Goal: Task Accomplishment & Management: Use online tool/utility

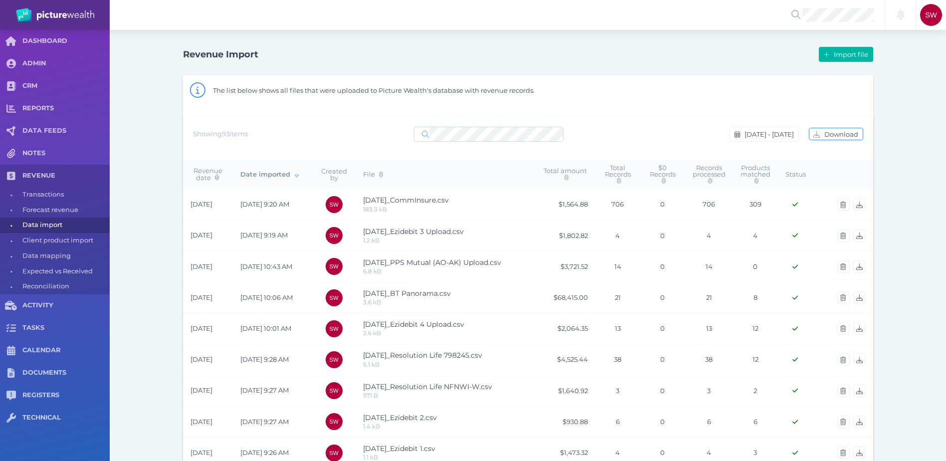
select select "25"
click at [851, 52] on span "Import file" at bounding box center [852, 54] width 41 height 8
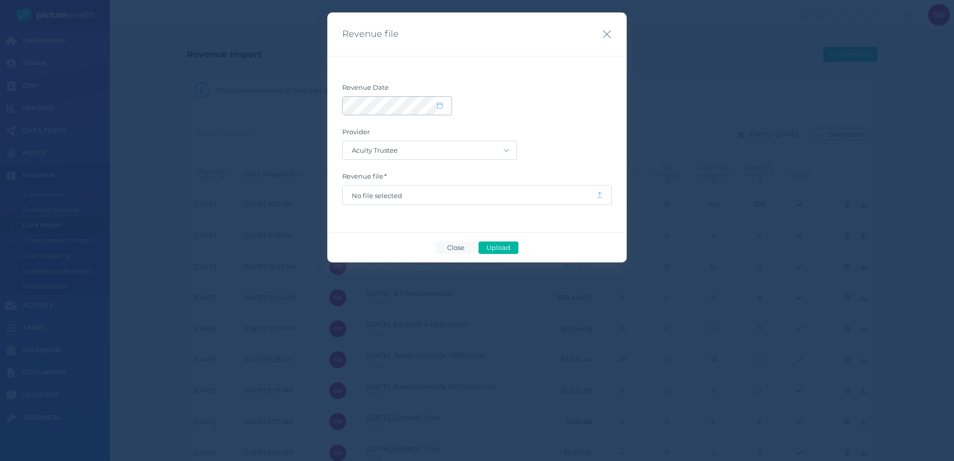
click at [442, 109] on span at bounding box center [444, 106] width 14 height 8
select select "9"
select select "2025"
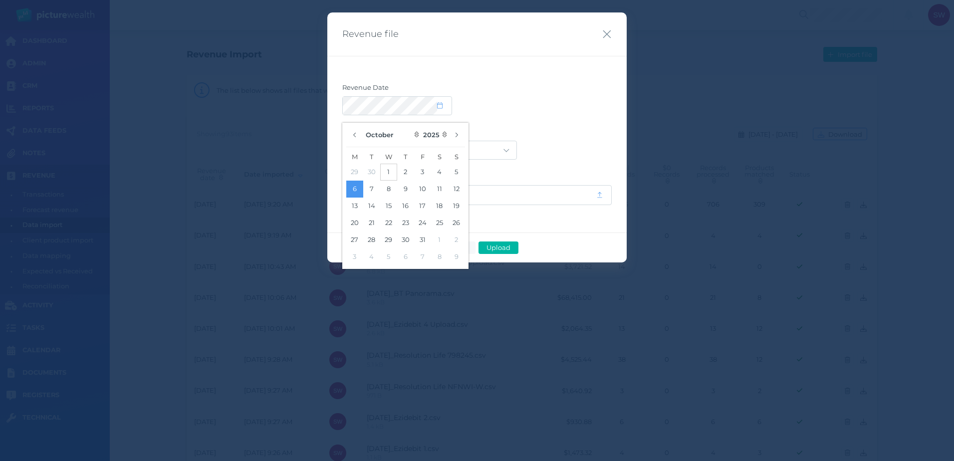
click at [387, 167] on button "1" at bounding box center [388, 172] width 17 height 17
click at [496, 128] on label "Provider" at bounding box center [476, 134] width 269 height 13
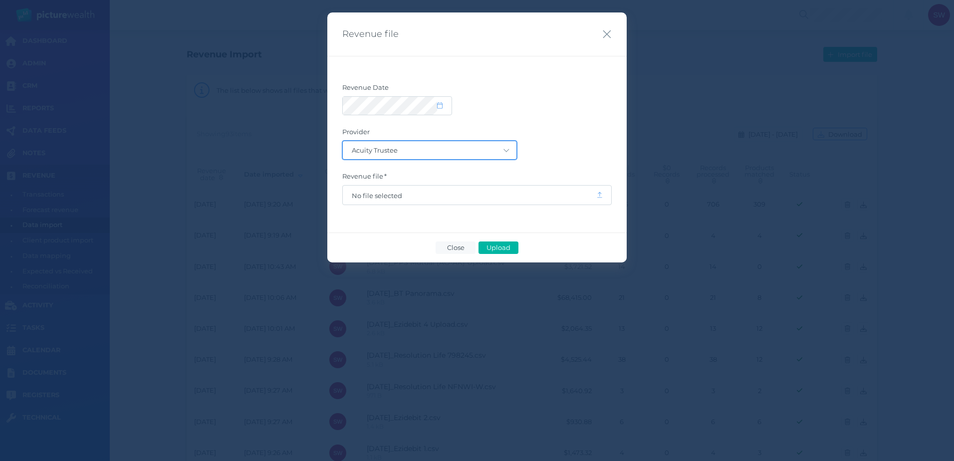
click at [503, 148] on select "Acuity Trustee AIA Australia AMG Super AMP ASGARD Asteron Life Australian Retir…" at bounding box center [430, 150] width 174 height 18
select select "126"
click at [343, 141] on select "Acuity Trustee AIA Australia AMG Super AMP ASGARD Asteron Life Australian Retir…" at bounding box center [430, 150] width 174 height 18
click at [391, 193] on span "No file selected" at bounding box center [469, 196] width 235 height 8
click at [497, 245] on span "Upload" at bounding box center [498, 247] width 32 height 8
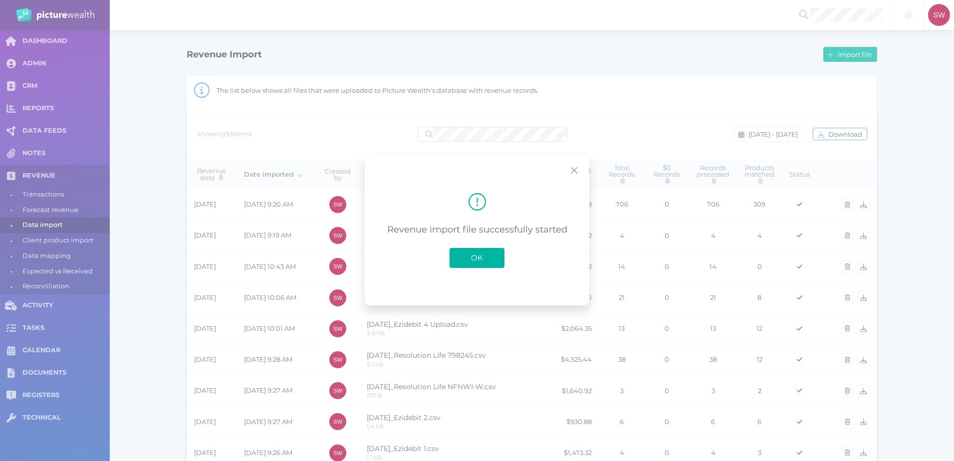
click at [475, 259] on span "OK" at bounding box center [477, 257] width 22 height 9
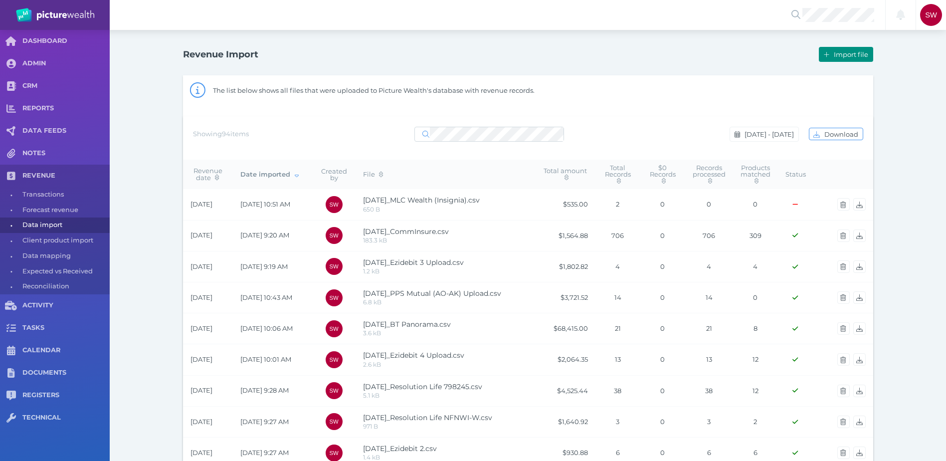
click at [867, 55] on span "Import file" at bounding box center [852, 54] width 41 height 8
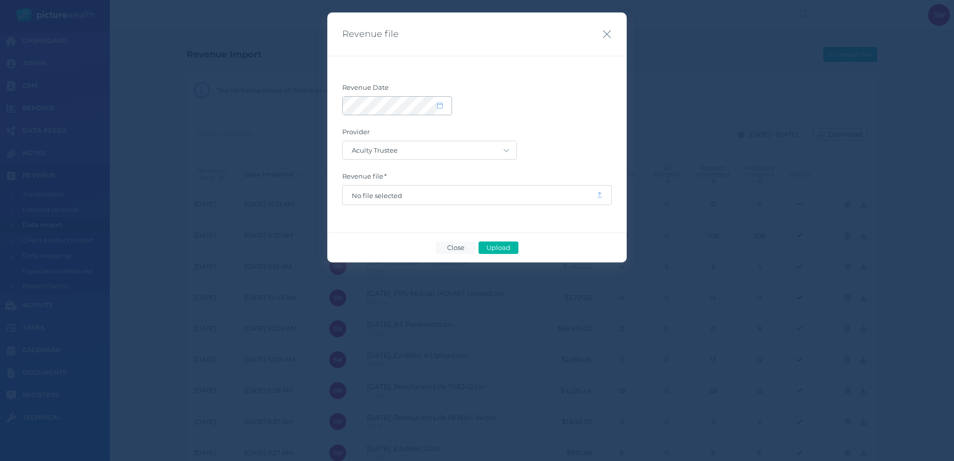
click at [448, 106] on span at bounding box center [444, 106] width 14 height 8
select select "9"
select select "2025"
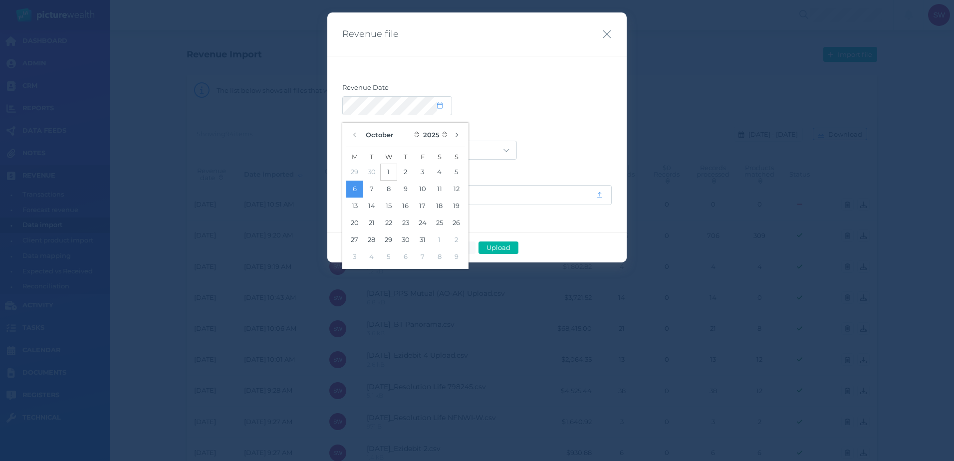
click at [387, 170] on button "1" at bounding box center [388, 172] width 17 height 17
click at [572, 125] on form "Revenue Date Provider Acuity Trustee AIA Australia AMG Super AMP ASGARD Asteron…" at bounding box center [476, 144] width 269 height 122
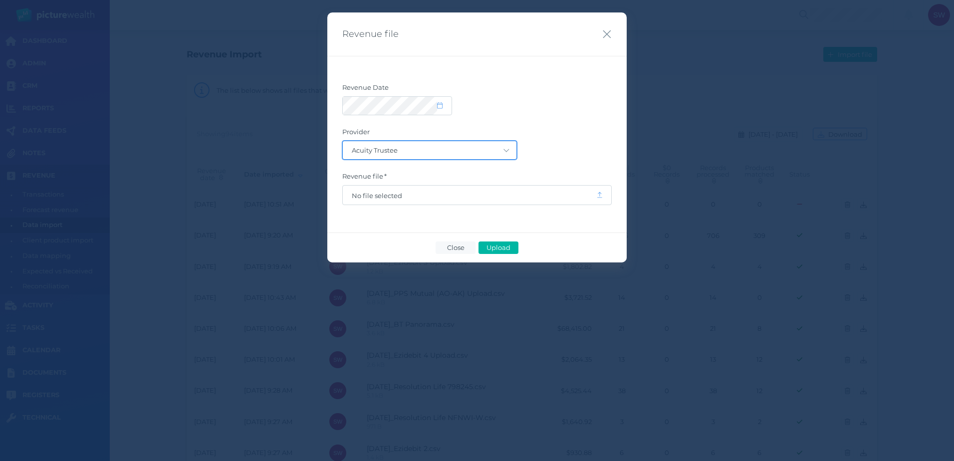
click at [513, 158] on select "Acuity Trustee AIA Australia AMG Super AMP ASGARD Asteron Life Australian Retir…" at bounding box center [430, 150] width 174 height 18
select select "68"
click at [343, 141] on select "Acuity Trustee AIA Australia AMG Super AMP ASGARD Asteron Life Australian Retir…" at bounding box center [430, 150] width 174 height 18
click at [456, 202] on span "No file selected" at bounding box center [469, 195] width 253 height 19
click at [382, 195] on span "No file selected" at bounding box center [469, 196] width 235 height 8
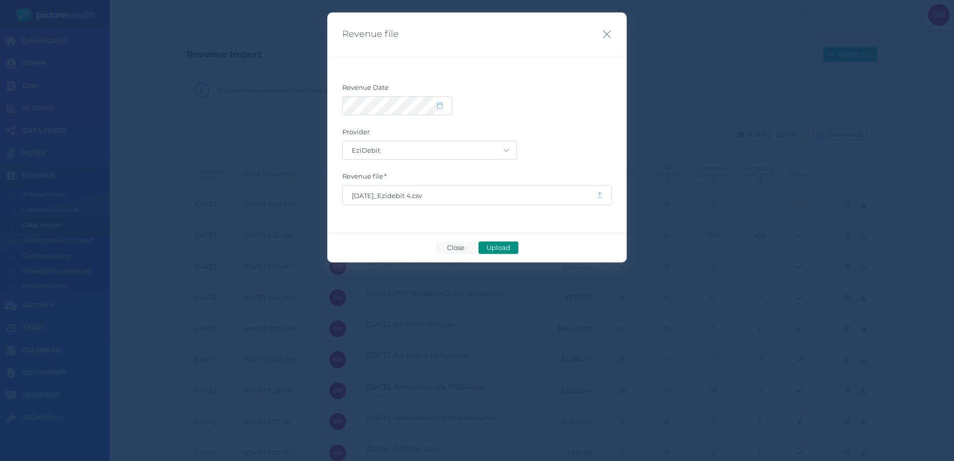
click at [488, 248] on span "Upload" at bounding box center [498, 247] width 32 height 8
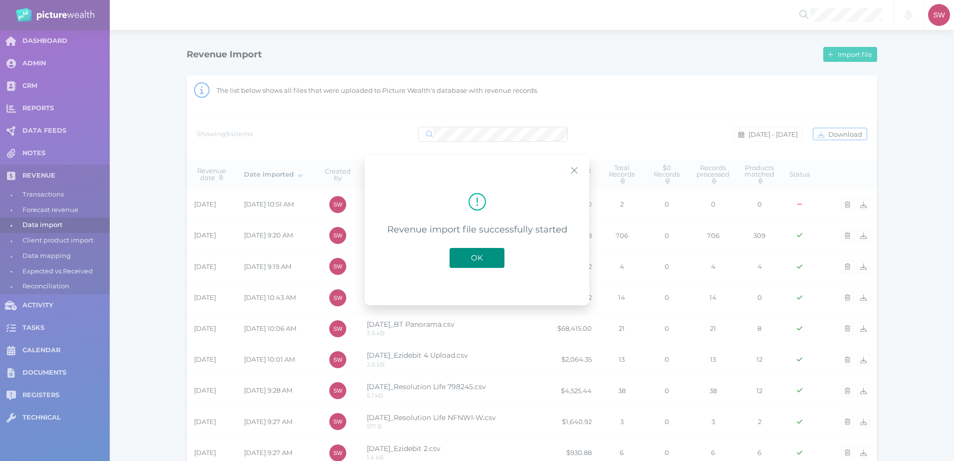
click at [474, 253] on span "OK" at bounding box center [477, 257] width 22 height 9
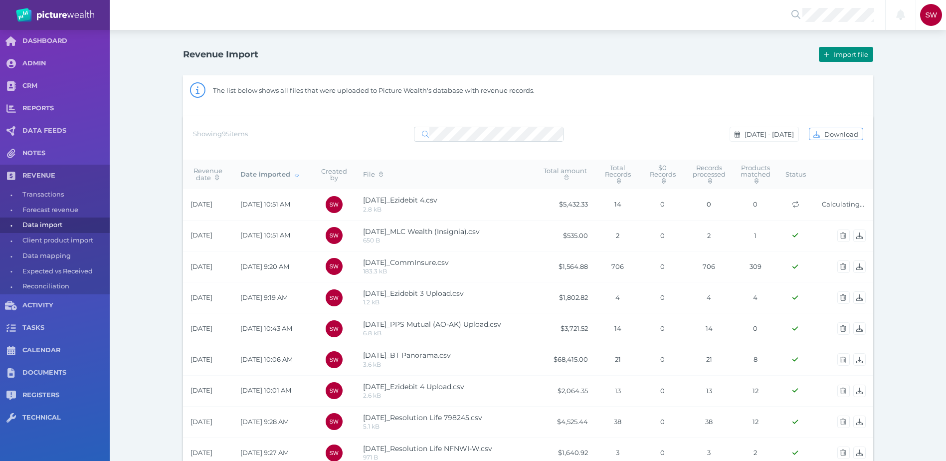
click at [851, 52] on span "Import file" at bounding box center [852, 54] width 41 height 8
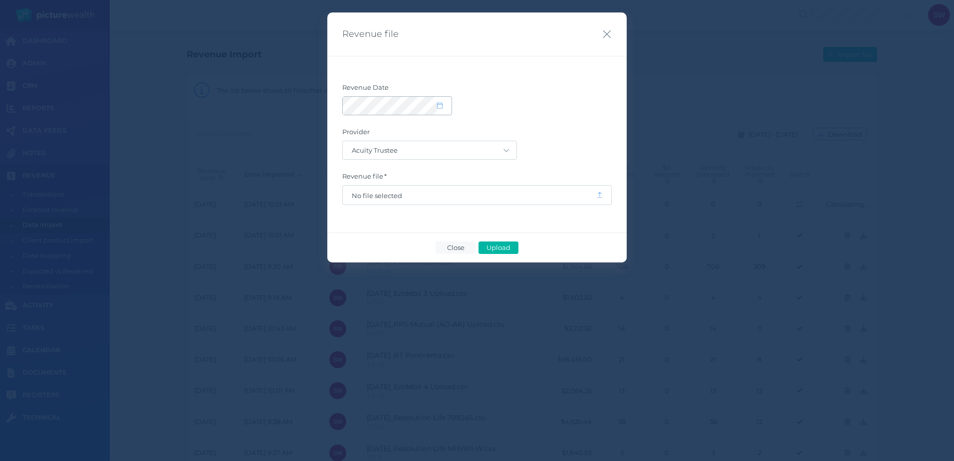
click at [442, 108] on span at bounding box center [444, 106] width 14 height 8
select select "9"
select select "2025"
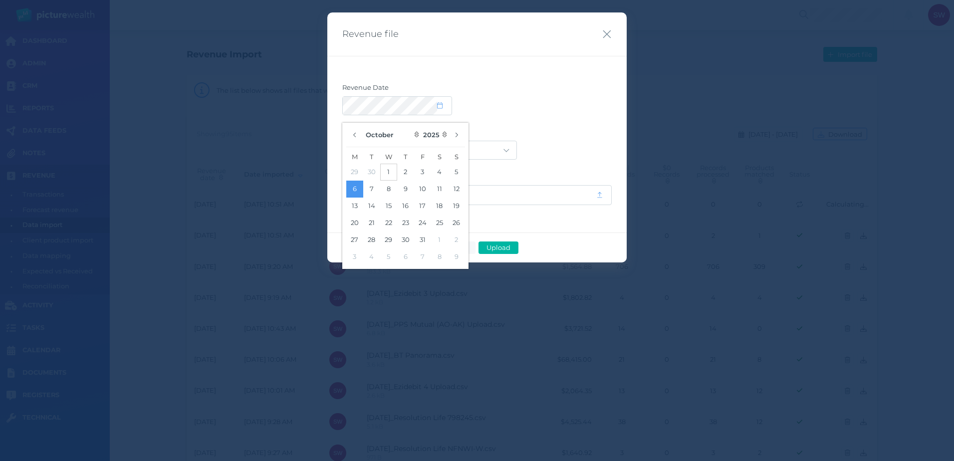
click at [390, 172] on button "1" at bounding box center [388, 172] width 17 height 17
click at [628, 94] on div "Revenue file Revenue Date Provider Acuity Trustee AIA [GEOGRAPHIC_DATA] AMG Sup…" at bounding box center [477, 230] width 954 height 461
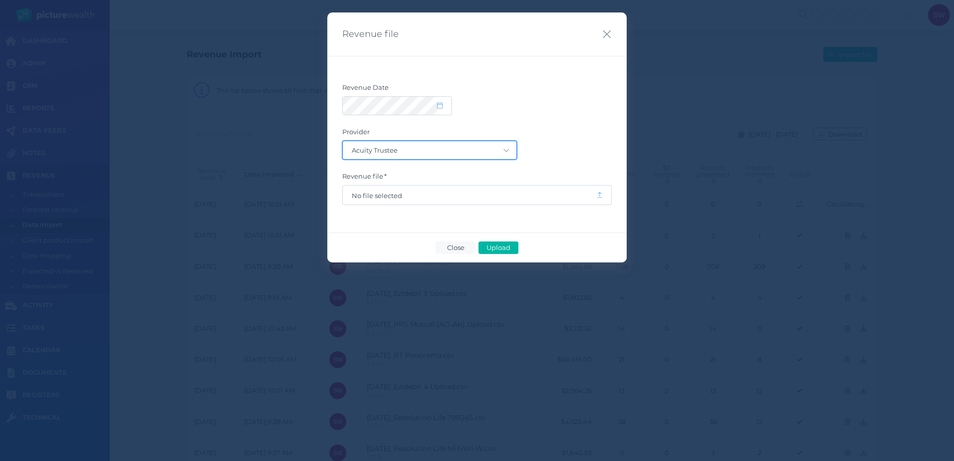
click at [507, 152] on select "Acuity Trustee AIA Australia AMG Super AMP ASGARD Asteron Life Australian Retir…" at bounding box center [430, 150] width 174 height 18
select select "7"
click at [343, 141] on select "Acuity Trustee AIA Australia AMG Super AMP ASGARD Asteron Life Australian Retir…" at bounding box center [430, 150] width 174 height 18
click at [465, 191] on span "No file selected" at bounding box center [469, 195] width 253 height 19
drag, startPoint x: 465, startPoint y: 191, endPoint x: 385, endPoint y: 188, distance: 80.4
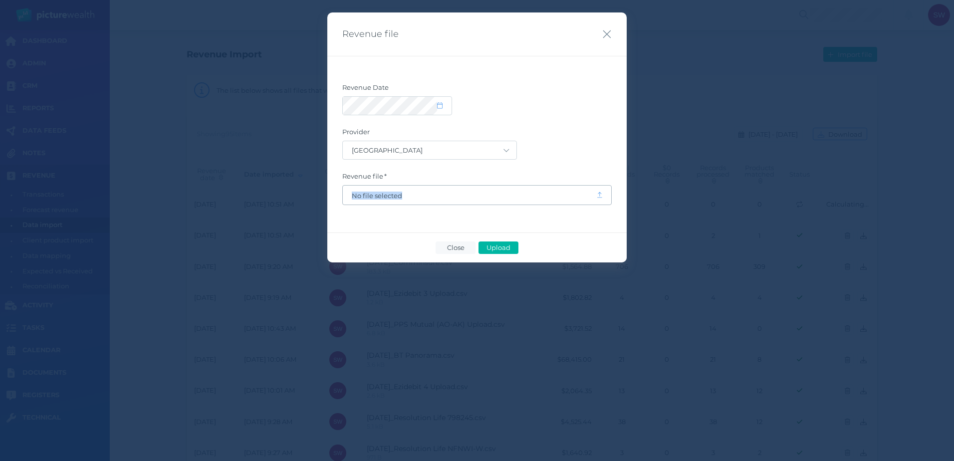
click at [385, 189] on span "No file selected" at bounding box center [469, 195] width 253 height 19
click at [382, 192] on span "No file selected" at bounding box center [469, 196] width 235 height 8
click at [505, 247] on span "Upload" at bounding box center [498, 247] width 32 height 8
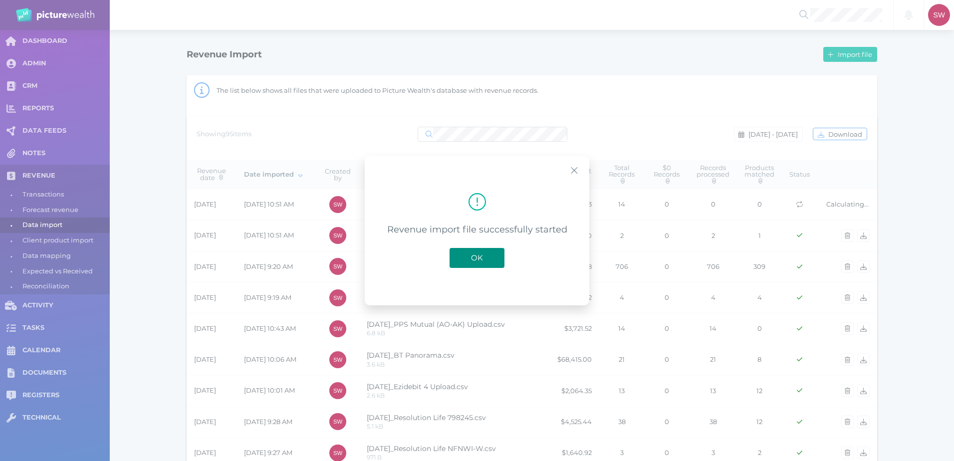
click at [480, 261] on span "OK" at bounding box center [477, 257] width 22 height 9
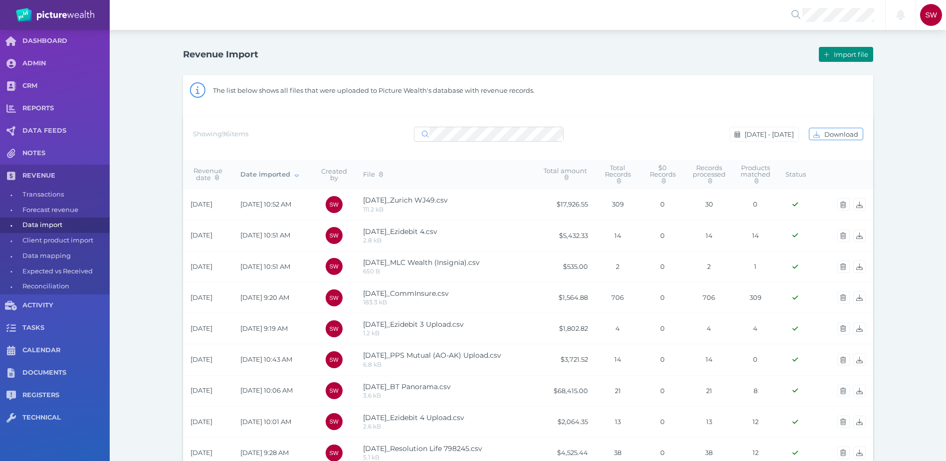
click at [853, 53] on span "Import file" at bounding box center [852, 54] width 41 height 8
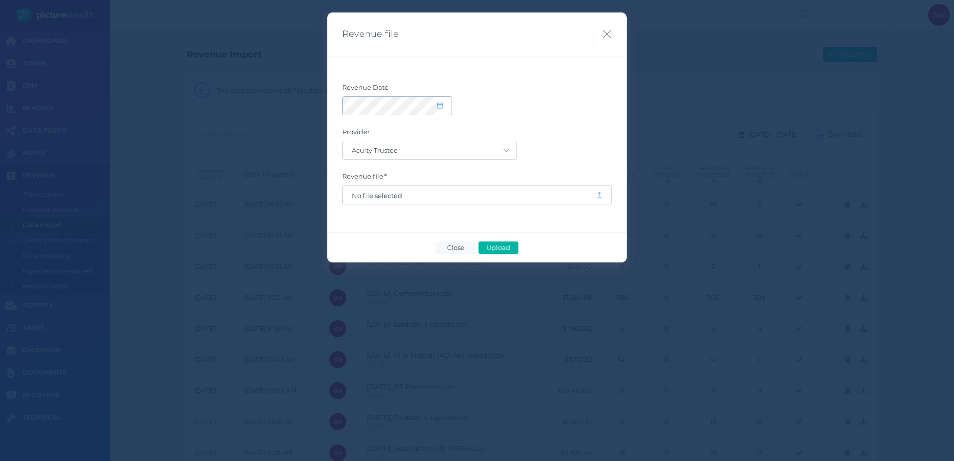
click at [445, 112] on div at bounding box center [397, 106] width 109 height 18
click at [439, 111] on div at bounding box center [397, 106] width 109 height 18
click at [441, 107] on icon at bounding box center [439, 105] width 5 height 6
select select "9"
select select "2025"
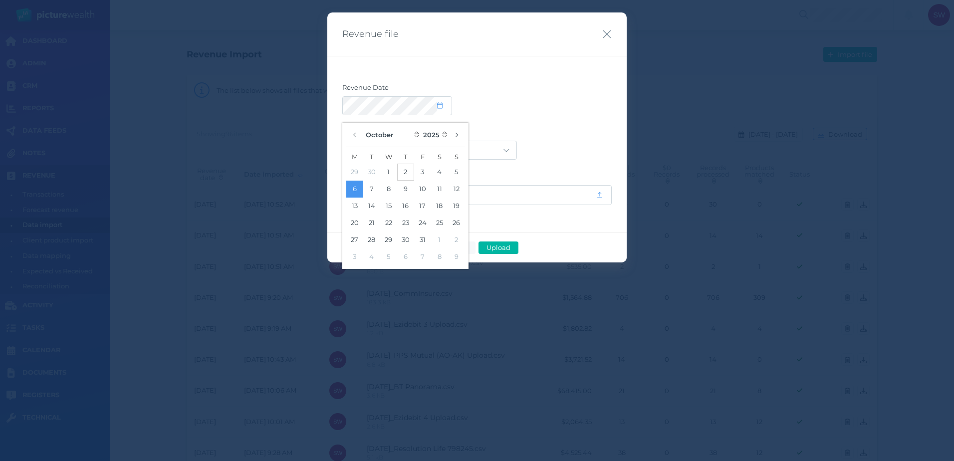
click at [401, 168] on button "2" at bounding box center [405, 172] width 17 height 17
click at [477, 112] on div at bounding box center [476, 105] width 269 height 19
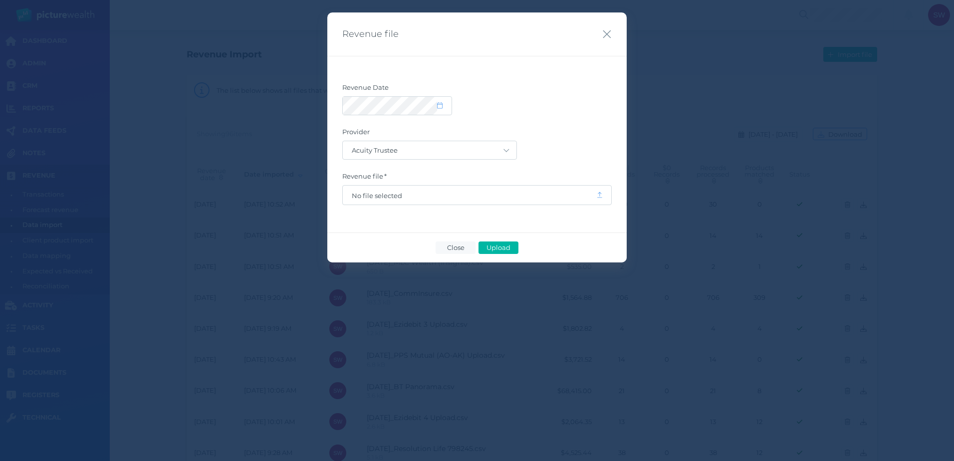
click at [461, 161] on form "Revenue Date Provider Acuity Trustee AIA Australia AMG Super AMP ASGARD Asteron…" at bounding box center [476, 144] width 269 height 122
click at [469, 147] on select "Acuity Trustee AIA Australia AMG Super AMP ASGARD Asteron Life Australian Retir…" at bounding box center [430, 150] width 174 height 18
select select "68"
click at [343, 141] on select "Acuity Trustee AIA Australia AMG Super AMP ASGARD Asteron Life Australian Retir…" at bounding box center [430, 150] width 174 height 18
click at [481, 205] on div "Revenue Date Provider Acuity Trustee AIA Australia AMG Super AMP ASGARD Asteron…" at bounding box center [476, 144] width 299 height 177
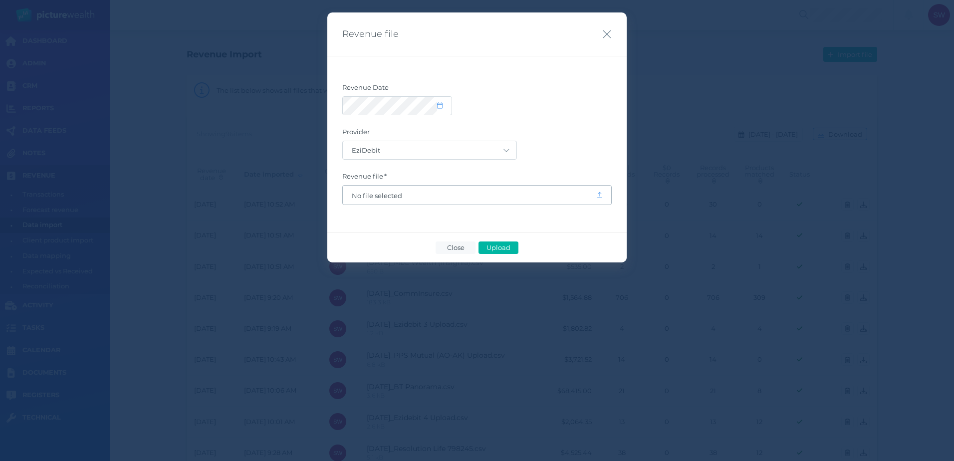
click at [483, 194] on span "No file selected" at bounding box center [469, 196] width 235 height 8
click at [496, 249] on span "Upload" at bounding box center [498, 247] width 32 height 8
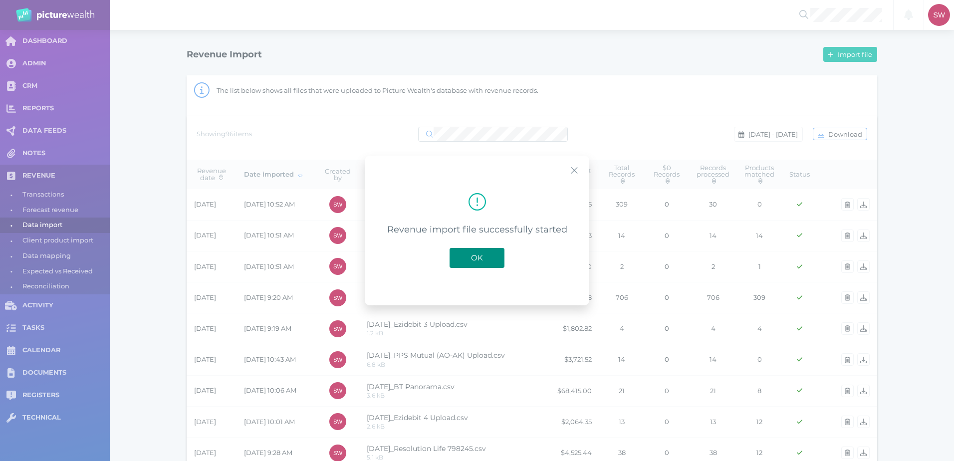
click at [480, 256] on span "OK" at bounding box center [477, 257] width 22 height 9
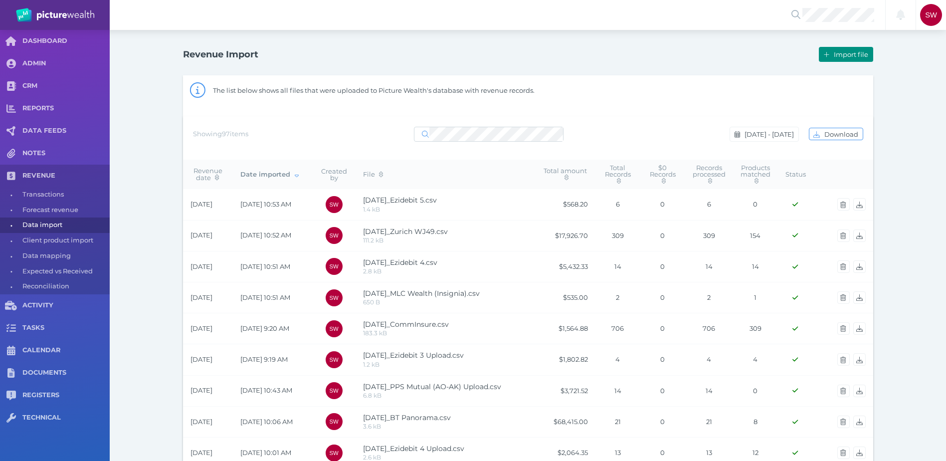
click at [837, 52] on span "Import file" at bounding box center [852, 54] width 41 height 8
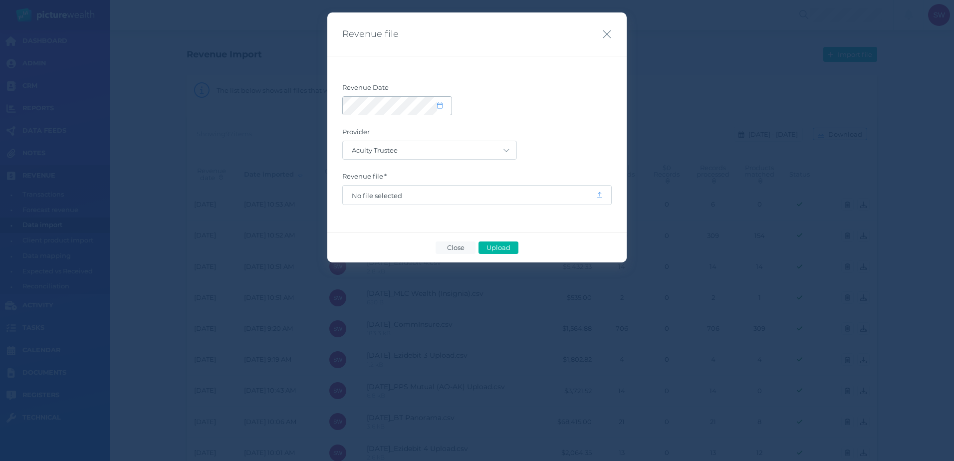
click at [440, 102] on icon at bounding box center [439, 105] width 5 height 6
select select "9"
select select "2025"
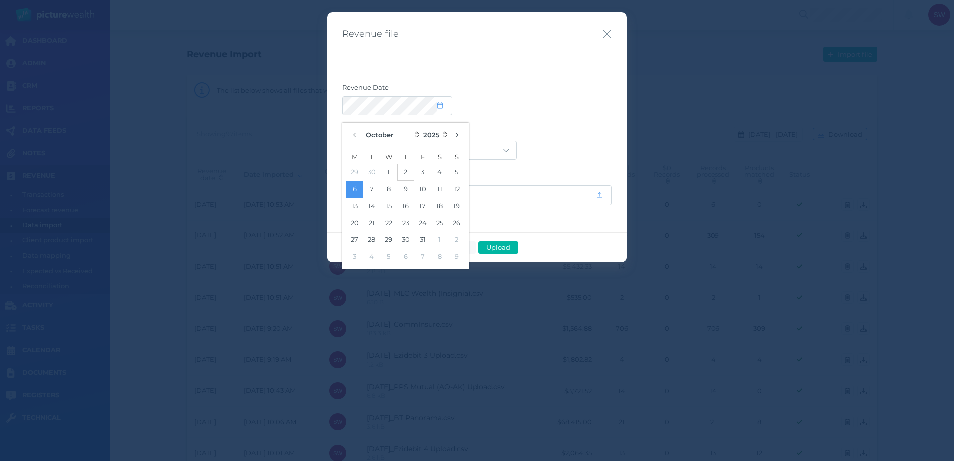
click at [406, 172] on button "2" at bounding box center [405, 172] width 17 height 17
click at [604, 83] on div "Revenue Date Provider Acuity Trustee AIA Australia AMG Super AMP ASGARD Asteron…" at bounding box center [476, 144] width 299 height 177
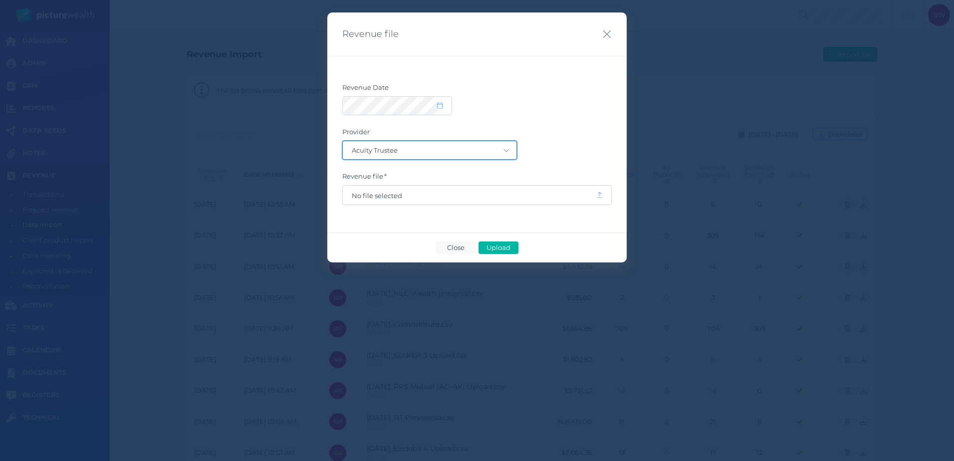
click at [503, 143] on select "Acuity Trustee AIA Australia AMG Super AMP ASGARD Asteron Life Australian Retir…" at bounding box center [430, 150] width 174 height 18
select select "128"
click at [343, 141] on select "Acuity Trustee AIA Australia AMG Super AMP ASGARD Asteron Life Australian Retir…" at bounding box center [430, 150] width 174 height 18
click at [450, 199] on span "No file selected" at bounding box center [469, 196] width 235 height 8
click at [499, 246] on span "Upload" at bounding box center [498, 247] width 32 height 8
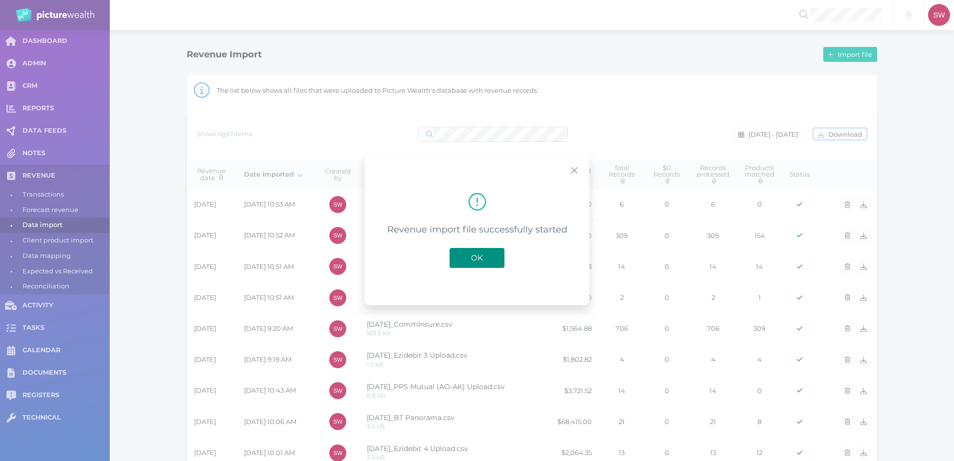
drag, startPoint x: 484, startPoint y: 270, endPoint x: 485, endPoint y: 263, distance: 6.6
click at [484, 270] on div "OK" at bounding box center [477, 257] width 207 height 33
click at [484, 260] on span "OK" at bounding box center [477, 257] width 22 height 9
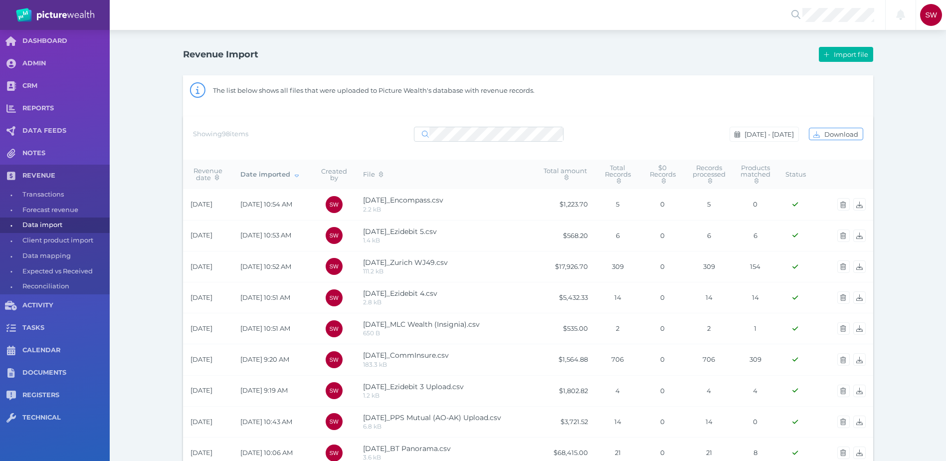
click at [852, 46] on div "Import file" at bounding box center [700, 54] width 345 height 21
click at [849, 58] on span "Import file" at bounding box center [852, 54] width 41 height 8
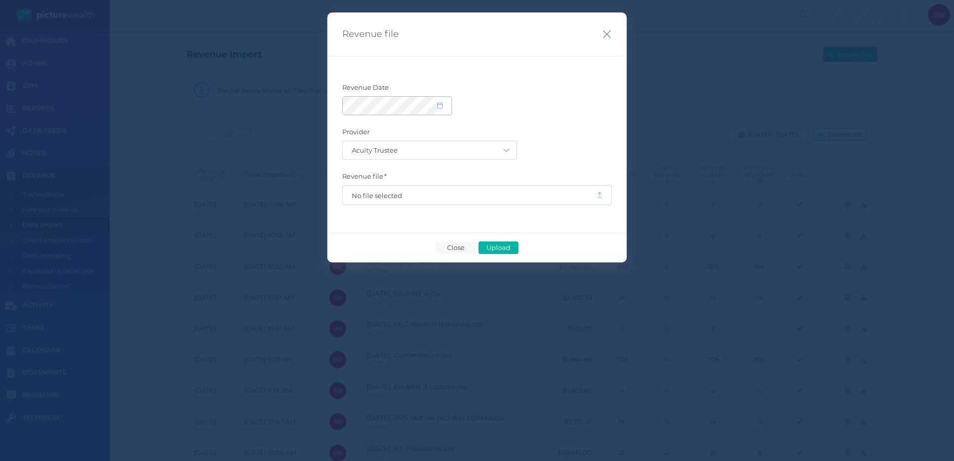
click at [439, 110] on div at bounding box center [397, 106] width 109 height 18
click at [442, 105] on icon at bounding box center [439, 105] width 5 height 6
select select "9"
select select "2025"
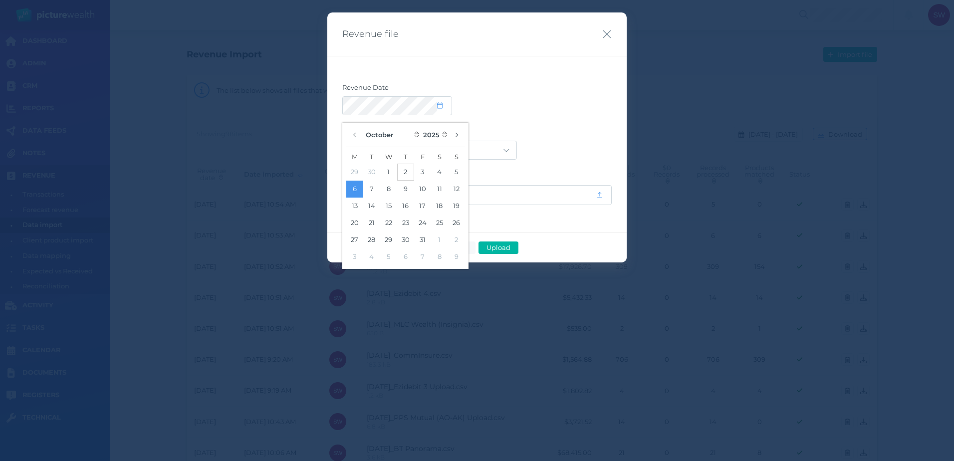
click at [403, 170] on button "2" at bounding box center [405, 172] width 17 height 17
click at [526, 113] on div at bounding box center [476, 105] width 269 height 19
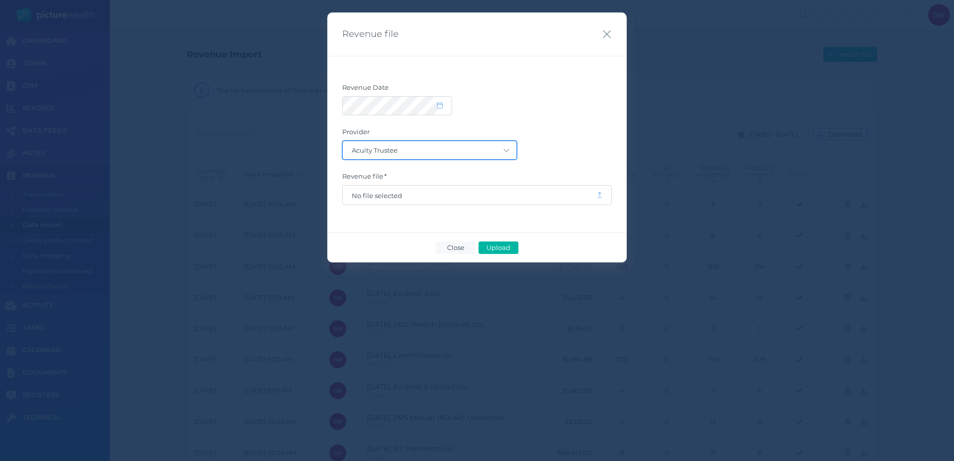
click at [505, 152] on select "Acuity Trustee AIA Australia AMG Super AMP ASGARD Asteron Life Australian Retir…" at bounding box center [430, 150] width 174 height 18
select select "16"
click at [343, 141] on select "Acuity Trustee AIA Australia AMG Super AMP ASGARD Asteron Life Australian Retir…" at bounding box center [430, 150] width 174 height 18
click at [414, 208] on div "Revenue Date Provider Acuity Trustee AIA Australia AMG Super AMP ASGARD Asteron…" at bounding box center [476, 144] width 299 height 177
click at [417, 200] on span "No file selected" at bounding box center [469, 195] width 253 height 19
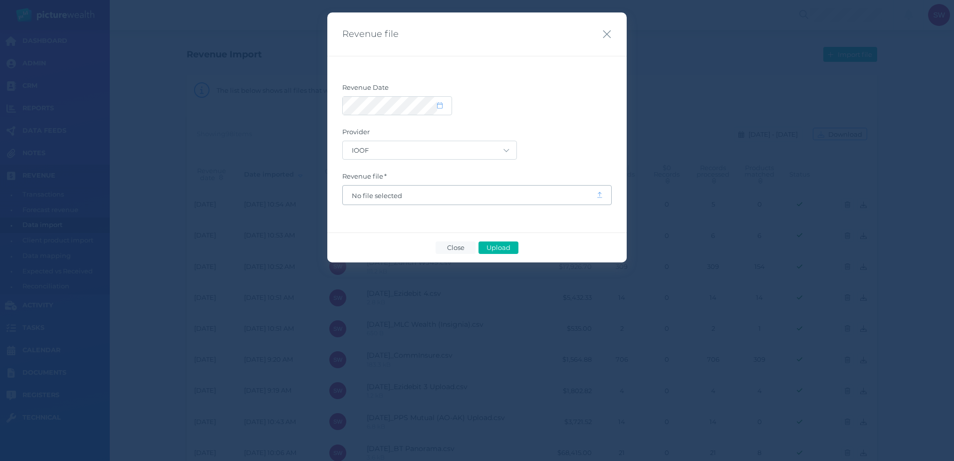
click at [396, 193] on span "No file selected" at bounding box center [469, 196] width 235 height 8
click at [510, 242] on button "Upload" at bounding box center [498, 247] width 40 height 12
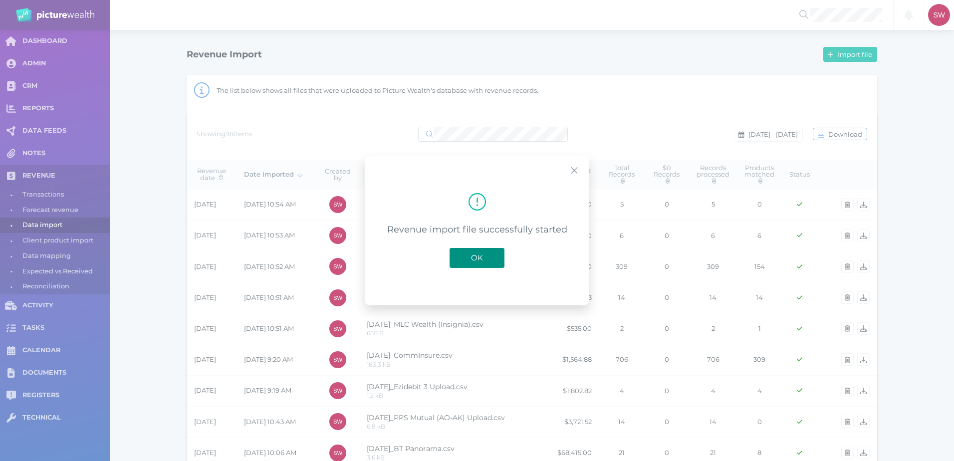
click at [480, 264] on button "OK" at bounding box center [476, 258] width 55 height 20
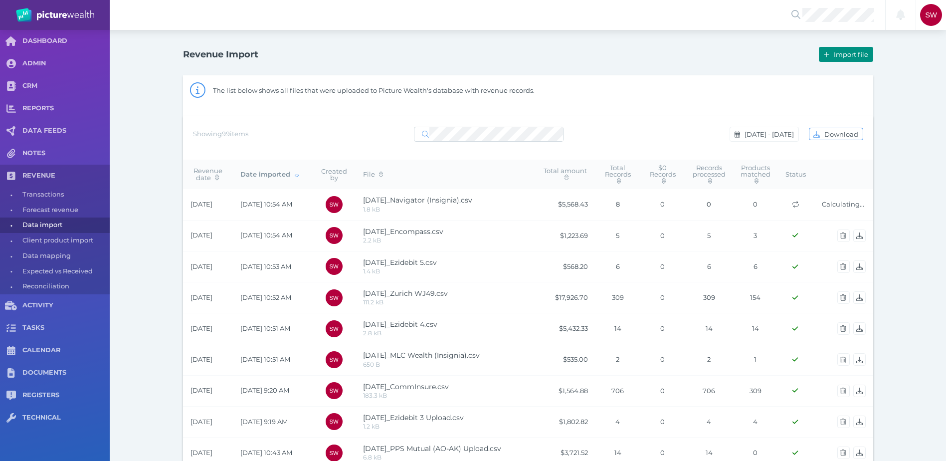
click at [856, 52] on span "Import file" at bounding box center [852, 54] width 41 height 8
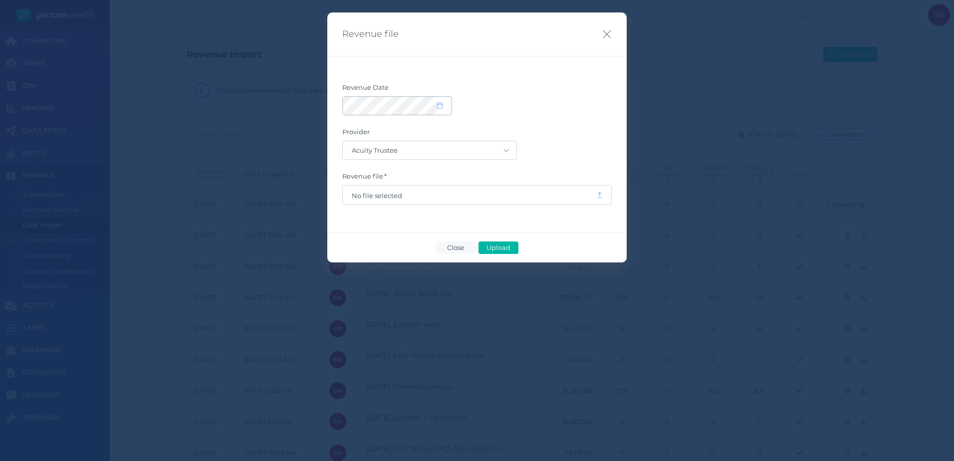
click at [447, 105] on span at bounding box center [444, 106] width 14 height 8
select select "9"
select select "2025"
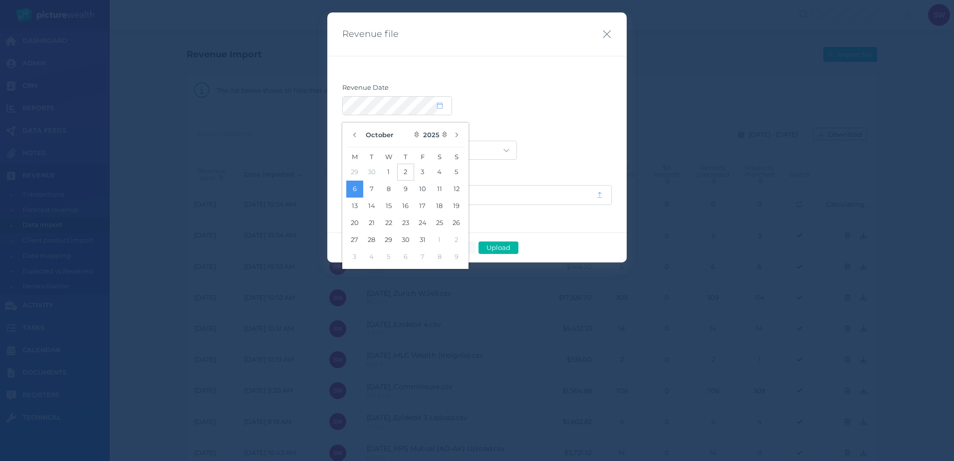
click at [403, 171] on button "2" at bounding box center [405, 172] width 17 height 17
click at [551, 93] on label "Revenue Date" at bounding box center [476, 89] width 269 height 13
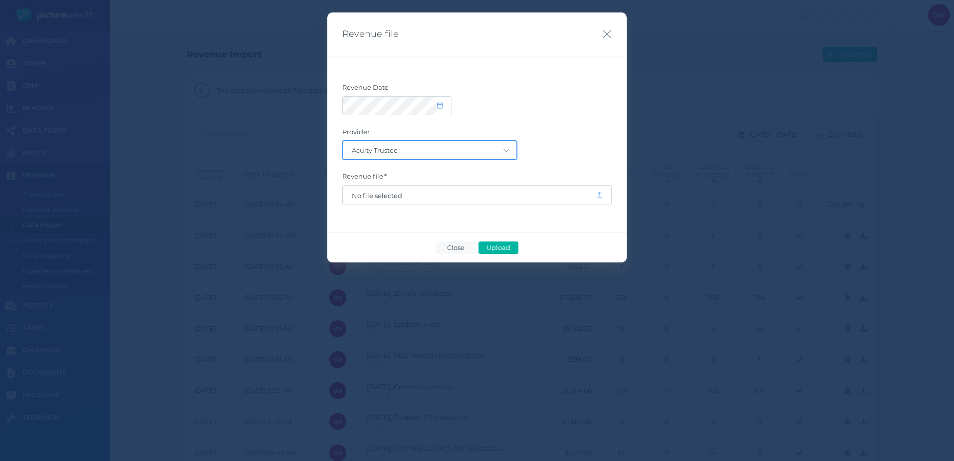
click at [490, 148] on select "Acuity Trustee AIA Australia AMG Super AMP ASGARD Asteron Life Australian Retir…" at bounding box center [430, 150] width 174 height 18
select select "3"
click at [343, 141] on select "Acuity Trustee AIA Australia AMG Super AMP ASGARD Asteron Life Australian Retir…" at bounding box center [430, 150] width 174 height 18
click at [391, 192] on span "No file selected" at bounding box center [469, 196] width 235 height 8
click at [492, 245] on span "Upload" at bounding box center [498, 247] width 32 height 8
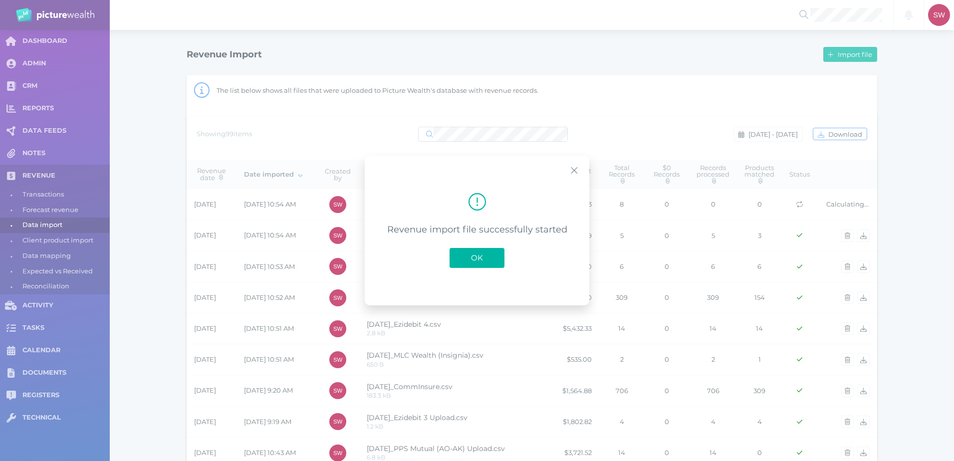
click at [481, 257] on span "OK" at bounding box center [477, 257] width 22 height 9
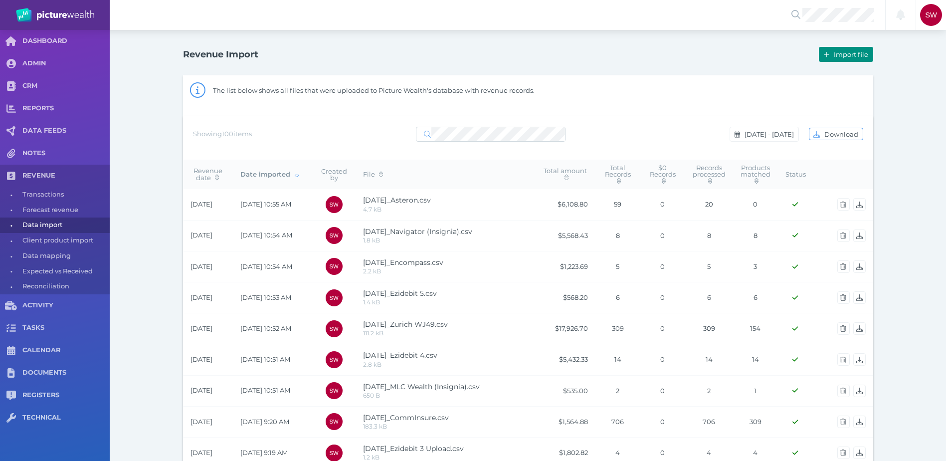
click at [825, 49] on button "Import file" at bounding box center [846, 54] width 54 height 15
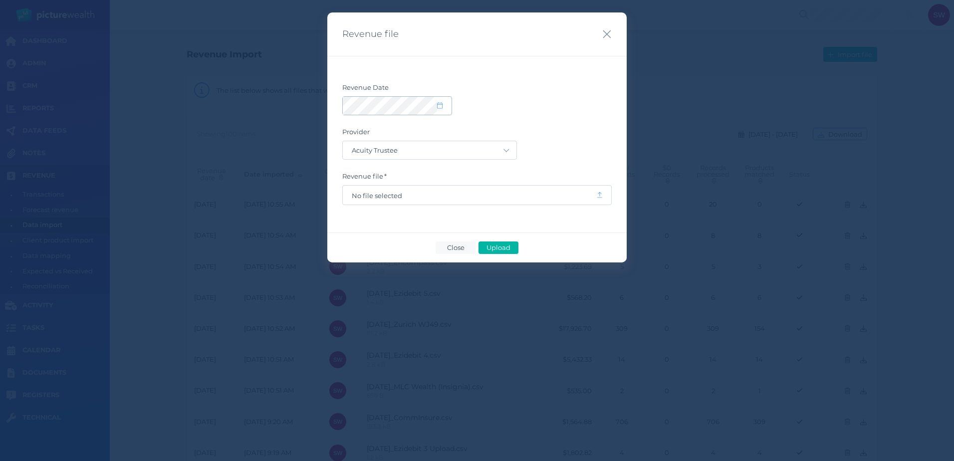
click at [445, 104] on span at bounding box center [444, 106] width 14 height 8
select select "9"
select select "2025"
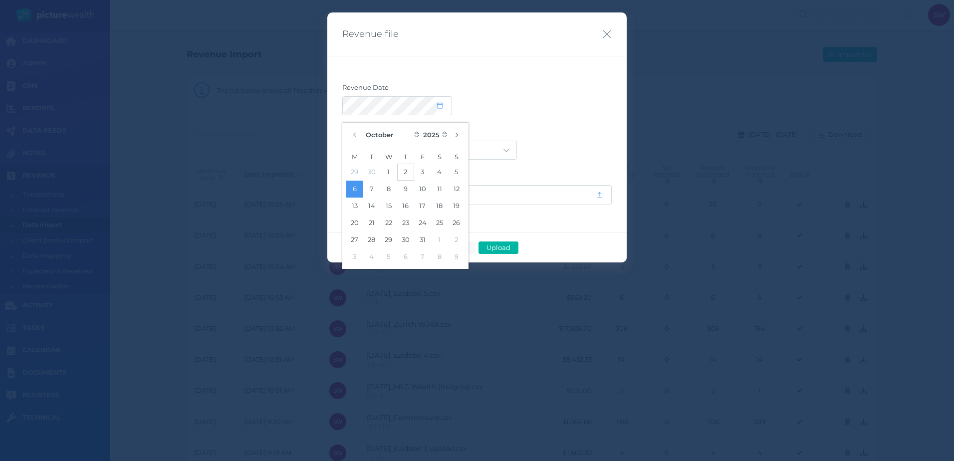
click at [406, 174] on button "2" at bounding box center [405, 172] width 17 height 17
click at [597, 106] on div at bounding box center [476, 105] width 269 height 19
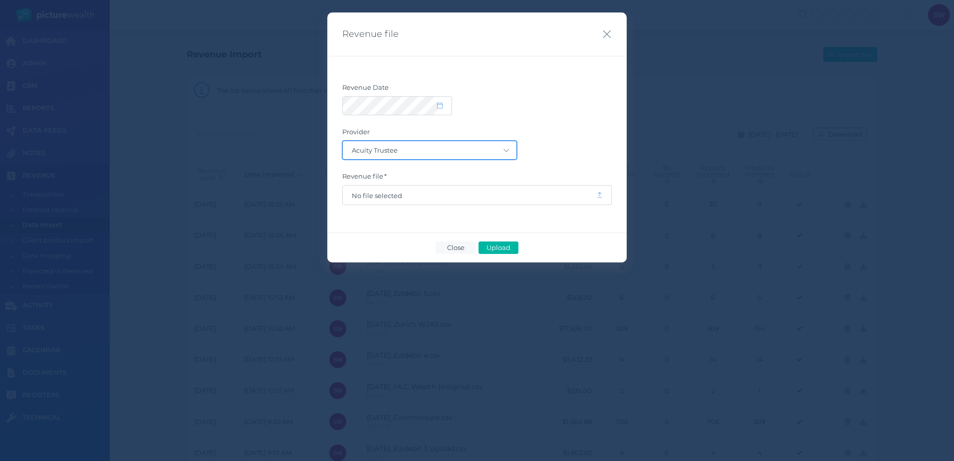
click at [500, 149] on select "Acuity Trustee AIA Australia AMG Super AMP ASGARD Asteron Life Australian Retir…" at bounding box center [430, 150] width 174 height 18
select select "5"
click at [343, 141] on select "Acuity Trustee AIA Australia AMG Super AMP ASGARD Asteron Life Australian Retir…" at bounding box center [430, 150] width 174 height 18
click at [458, 195] on span "No file selected" at bounding box center [469, 196] width 235 height 8
click at [501, 246] on span "Upload" at bounding box center [498, 247] width 32 height 8
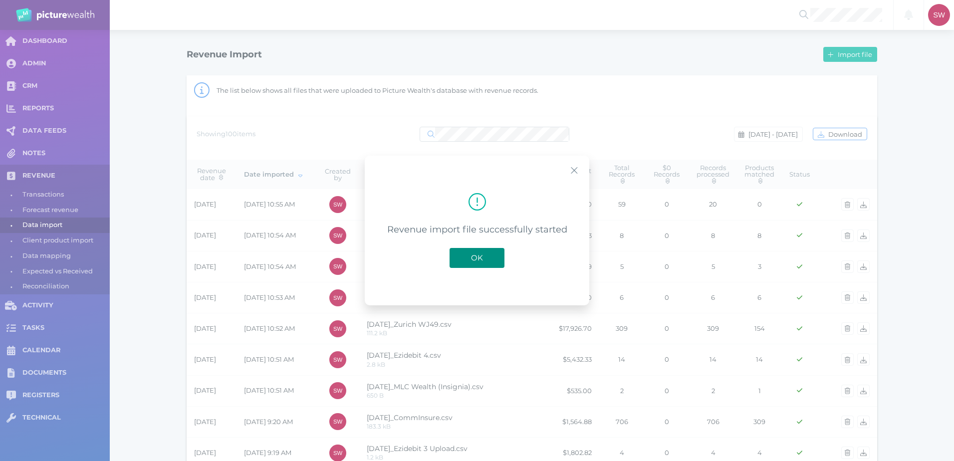
click at [478, 251] on button "OK" at bounding box center [476, 258] width 55 height 20
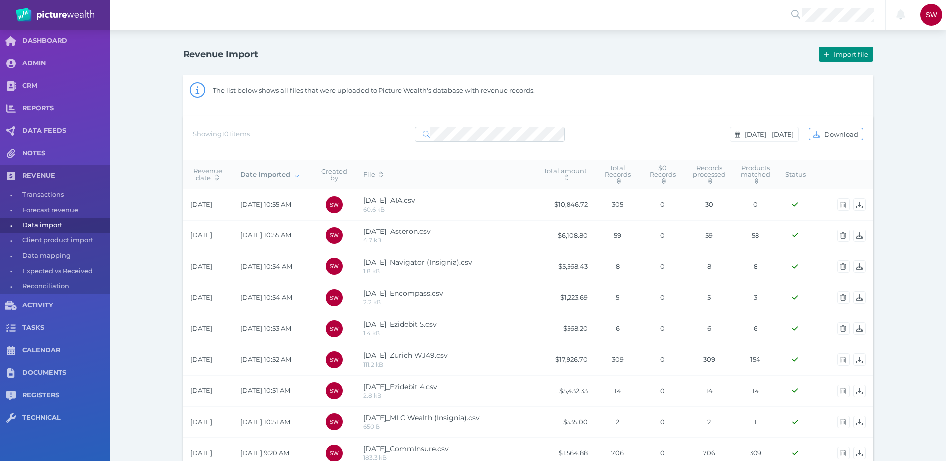
click at [843, 50] on button "Import file" at bounding box center [846, 54] width 54 height 15
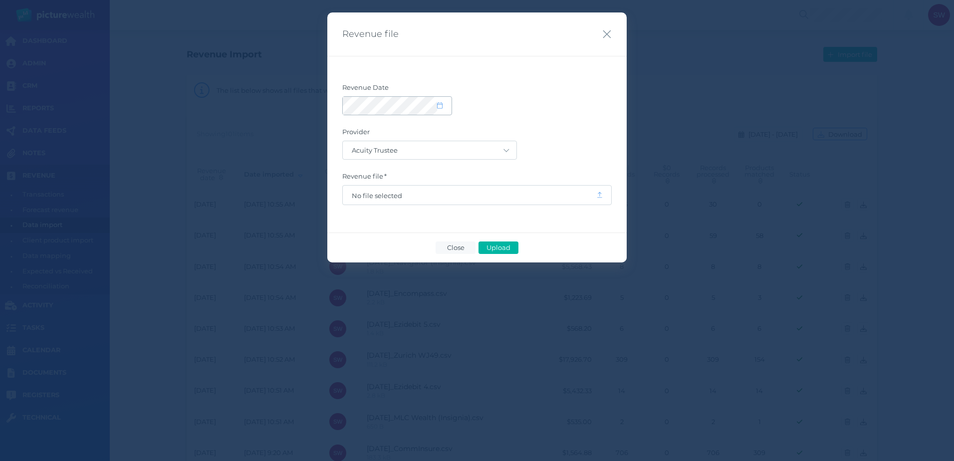
click at [443, 104] on span at bounding box center [444, 106] width 14 height 8
select select "9"
select select "2025"
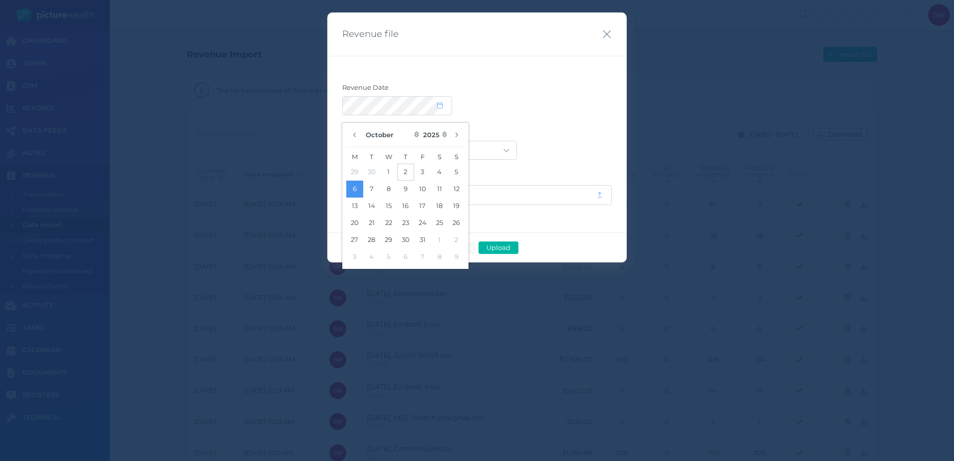
click at [403, 174] on button "2" at bounding box center [405, 172] width 17 height 17
click at [575, 110] on div at bounding box center [476, 105] width 269 height 19
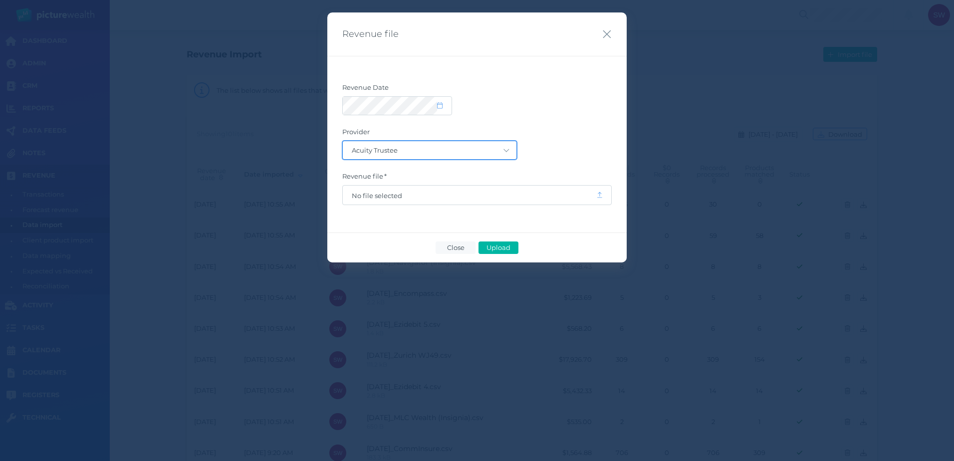
click at [489, 153] on select "Acuity Trustee AIA Australia AMG Super AMP ASGARD Asteron Life Australian Retir…" at bounding box center [430, 150] width 174 height 18
click at [343, 141] on select "Acuity Trustee AIA Australia AMG Super AMP ASGARD Asteron Life Australian Retir…" at bounding box center [430, 150] width 174 height 18
click at [462, 199] on span "No file selected" at bounding box center [469, 196] width 235 height 8
click at [492, 242] on button "Upload" at bounding box center [498, 247] width 40 height 12
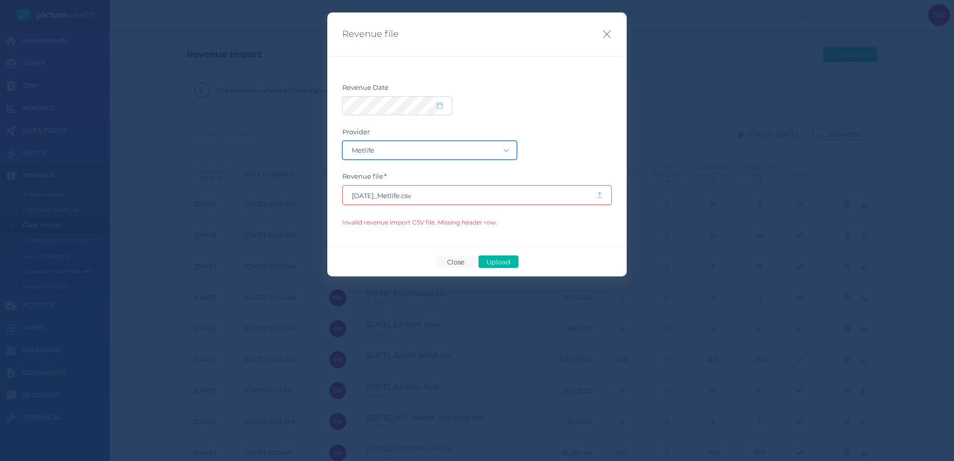
click at [436, 147] on select "Acuity Trustee AIA Australia AMG Super AMP ASGARD Asteron Life Australian Retir…" at bounding box center [430, 150] width 174 height 18
select select "16"
click at [343, 141] on select "Acuity Trustee AIA Australia AMG Super AMP ASGARD Asteron Life Australian Retir…" at bounding box center [430, 150] width 174 height 18
click at [369, 198] on span "[DATE]_Metlife.csv" at bounding box center [469, 196] width 235 height 8
click at [505, 261] on span "Upload" at bounding box center [498, 262] width 32 height 8
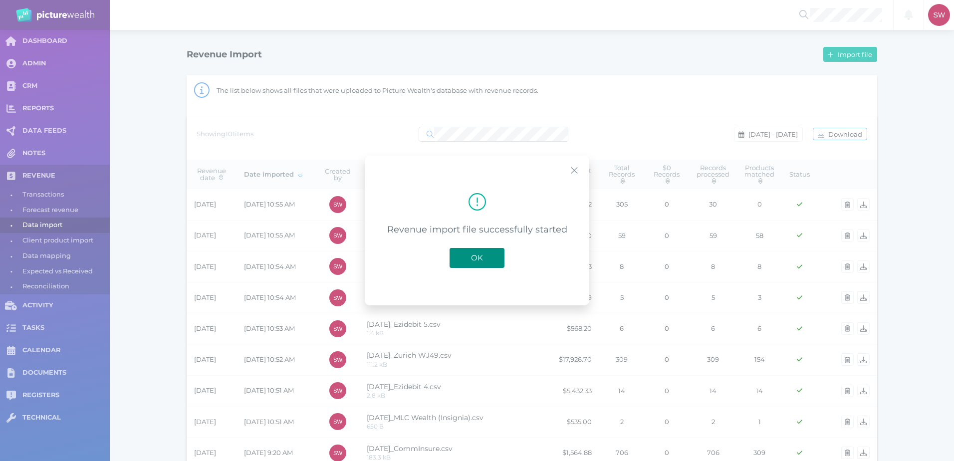
click at [485, 253] on span "OK" at bounding box center [477, 257] width 22 height 9
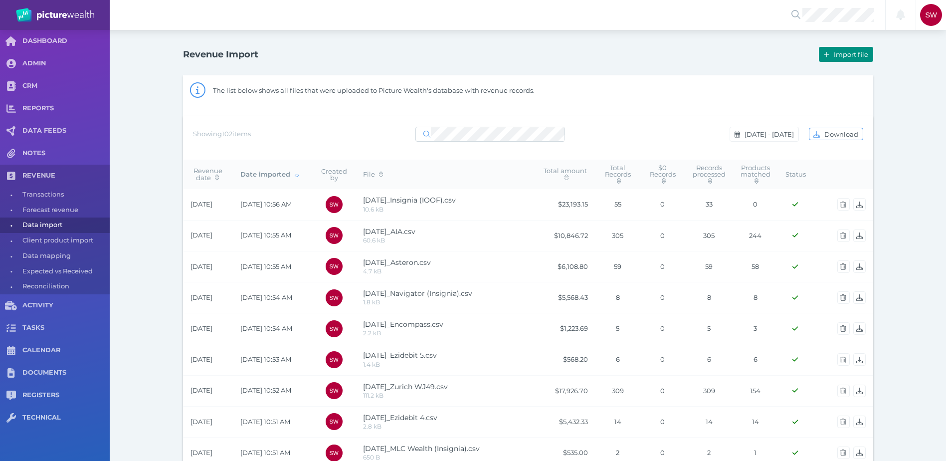
click at [834, 53] on span "Import file" at bounding box center [852, 54] width 41 height 8
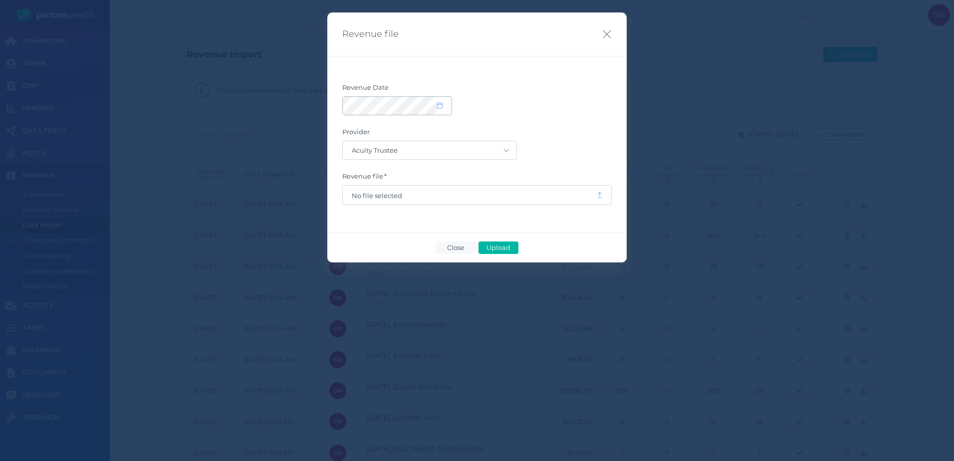
click at [437, 103] on icon at bounding box center [439, 105] width 5 height 6
select select "9"
select select "2025"
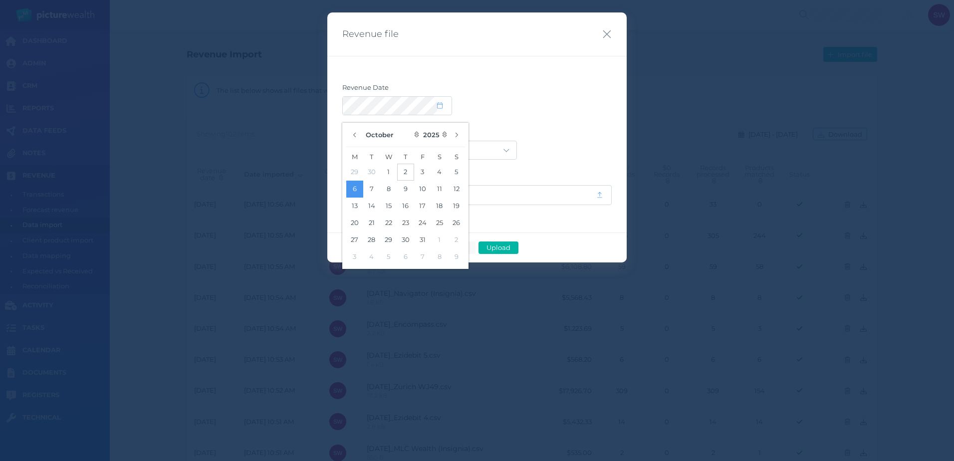
click at [404, 170] on button "2" at bounding box center [405, 172] width 17 height 17
click at [631, 98] on div "Revenue file Revenue Date Provider Acuity Trustee AIA [GEOGRAPHIC_DATA] AMG Sup…" at bounding box center [477, 230] width 954 height 461
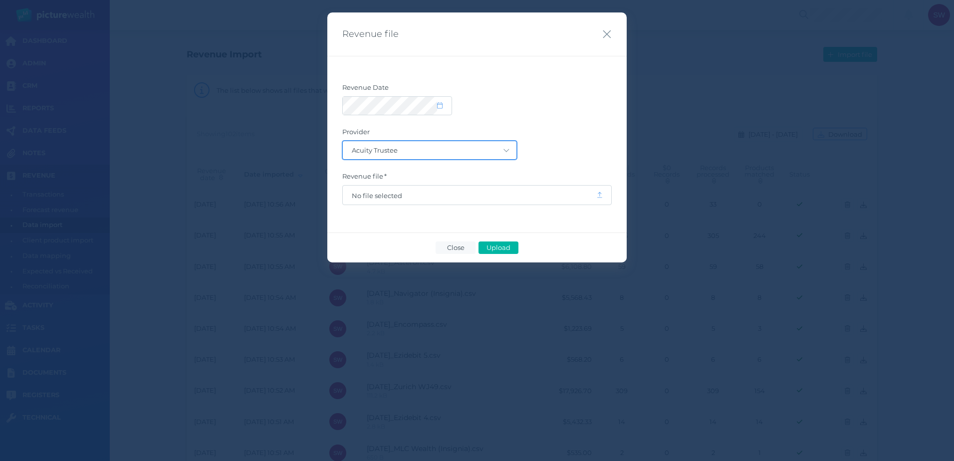
click at [501, 159] on select "Acuity Trustee AIA Australia AMG Super AMP ASGARD Asteron Life Australian Retir…" at bounding box center [430, 150] width 174 height 18
select select "80"
click at [343, 141] on select "Acuity Trustee AIA Australia AMG Super AMP ASGARD Asteron Life Australian Retir…" at bounding box center [430, 150] width 174 height 18
click at [442, 202] on span "No file selected" at bounding box center [469, 195] width 253 height 19
click at [440, 189] on span "No file selected" at bounding box center [469, 195] width 253 height 19
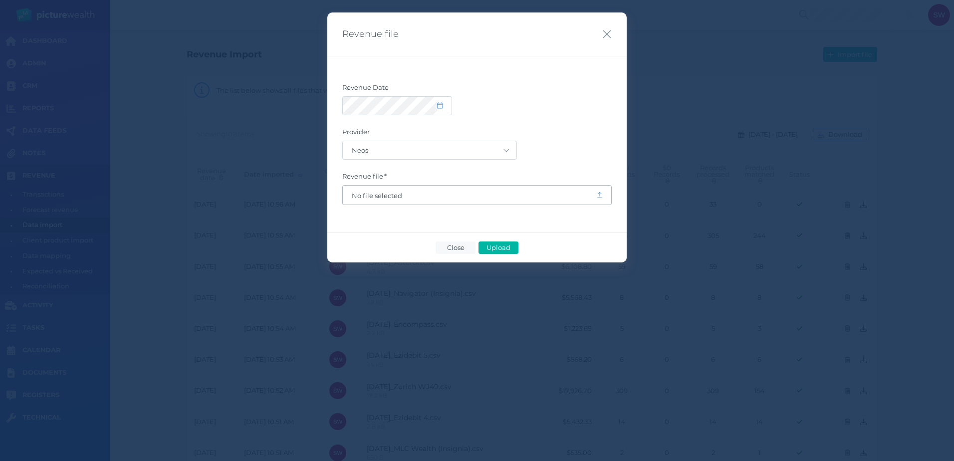
click at [370, 202] on span "No file selected" at bounding box center [469, 195] width 253 height 19
click at [379, 197] on span "No file selected" at bounding box center [469, 196] width 235 height 8
click at [491, 249] on span "Upload" at bounding box center [498, 247] width 32 height 8
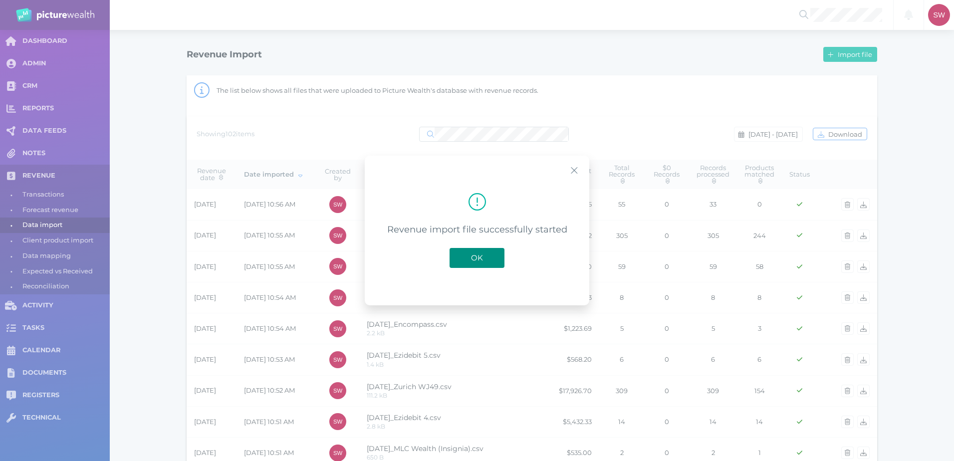
click at [468, 252] on button "OK" at bounding box center [476, 258] width 55 height 20
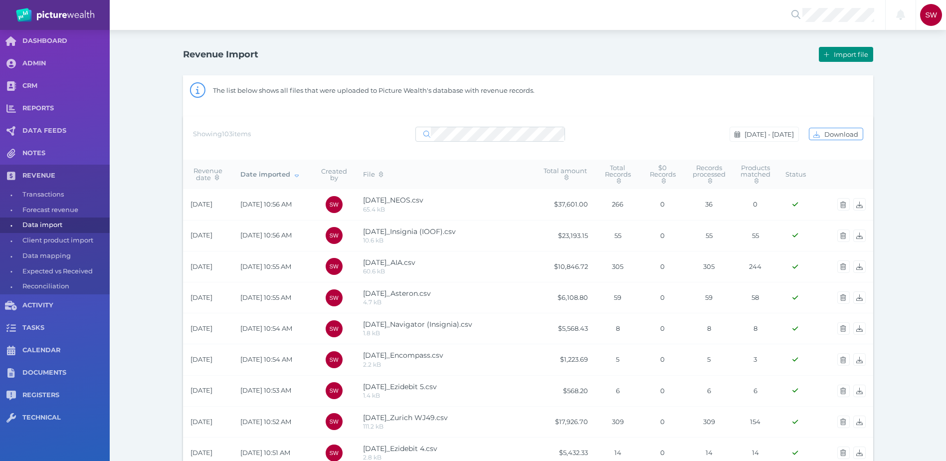
click at [840, 57] on span "Import file" at bounding box center [852, 54] width 41 height 8
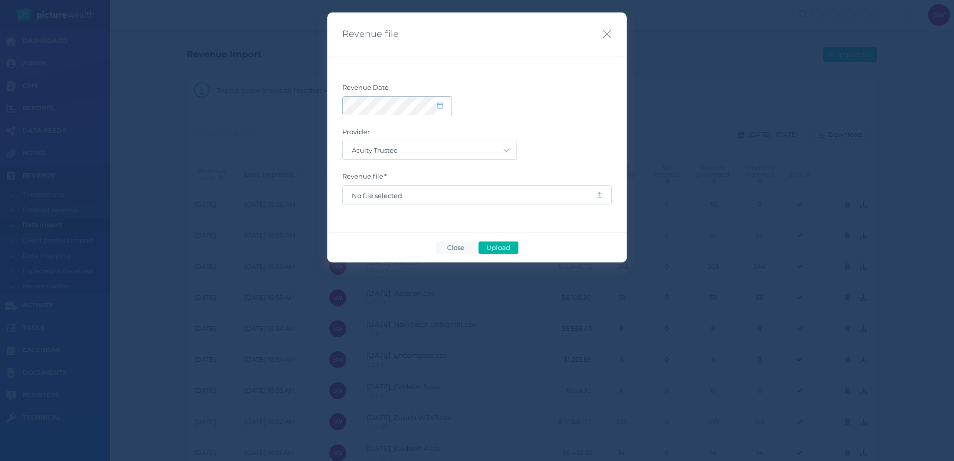
click at [439, 104] on span at bounding box center [444, 106] width 14 height 8
select select "9"
select select "2025"
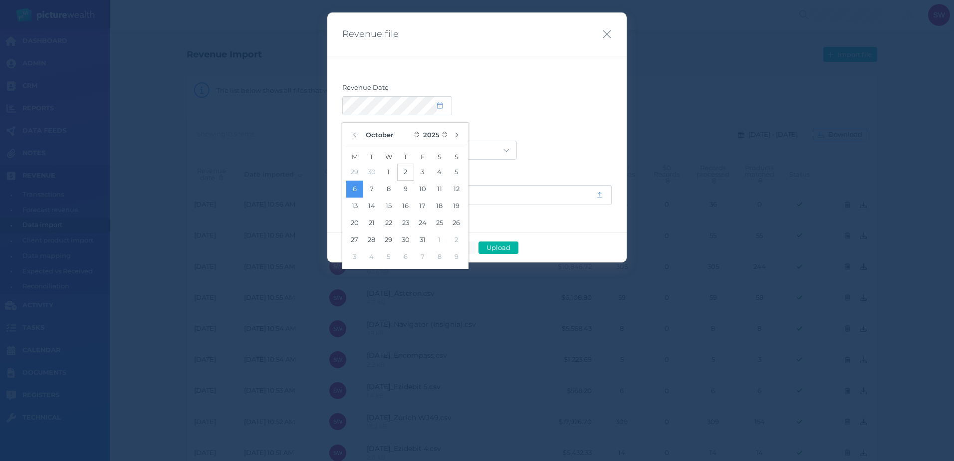
click at [405, 172] on button "2" at bounding box center [405, 172] width 17 height 17
click at [562, 115] on form "Revenue Date Provider Acuity Trustee AIA Australia AMG Super AMP ASGARD Asteron…" at bounding box center [476, 144] width 269 height 122
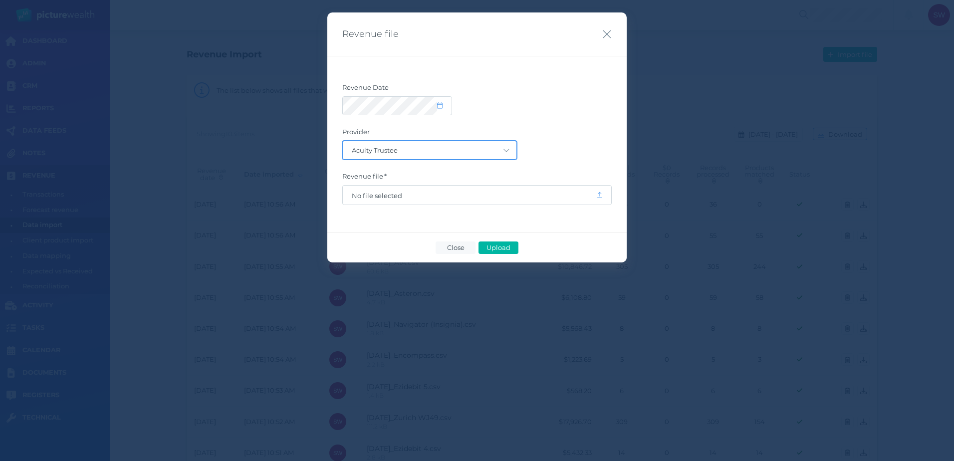
click at [494, 144] on select "Acuity Trustee AIA Australia AMG Super AMP ASGARD Asteron Life Australian Retir…" at bounding box center [430, 150] width 174 height 18
select select "4"
click at [343, 141] on select "Acuity Trustee AIA Australia AMG Super AMP ASGARD Asteron Life Australian Retir…" at bounding box center [430, 150] width 174 height 18
click at [407, 196] on span "No file selected" at bounding box center [469, 196] width 235 height 8
click at [515, 245] on button "Upload" at bounding box center [498, 247] width 40 height 12
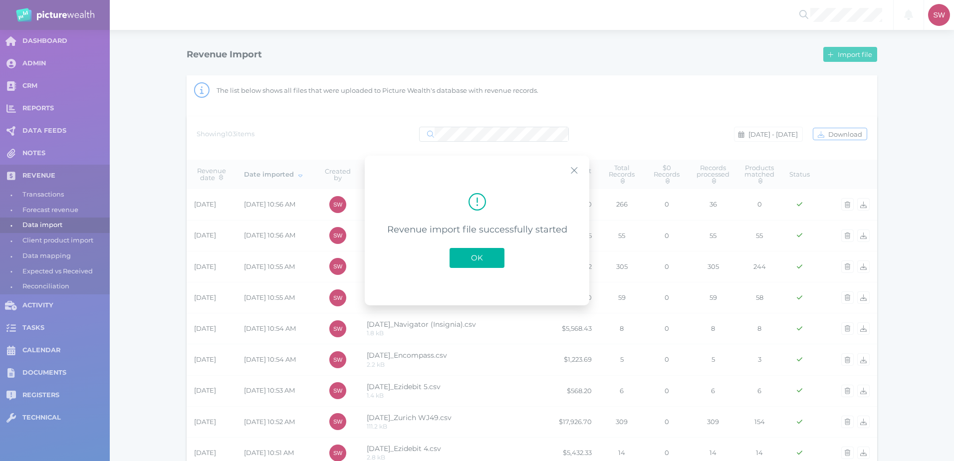
click at [485, 251] on button "OK" at bounding box center [476, 258] width 55 height 20
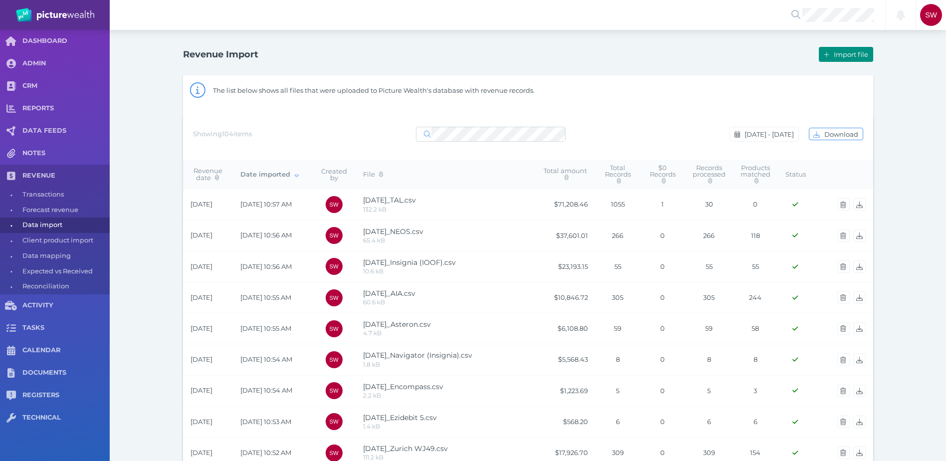
click at [834, 50] on span "Import file" at bounding box center [852, 54] width 41 height 8
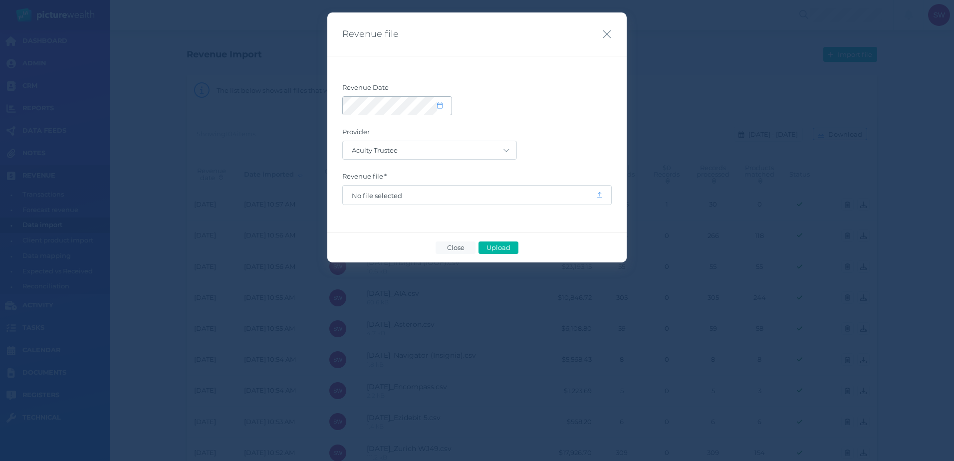
click at [437, 105] on icon at bounding box center [439, 105] width 5 height 6
select select "9"
select select "2025"
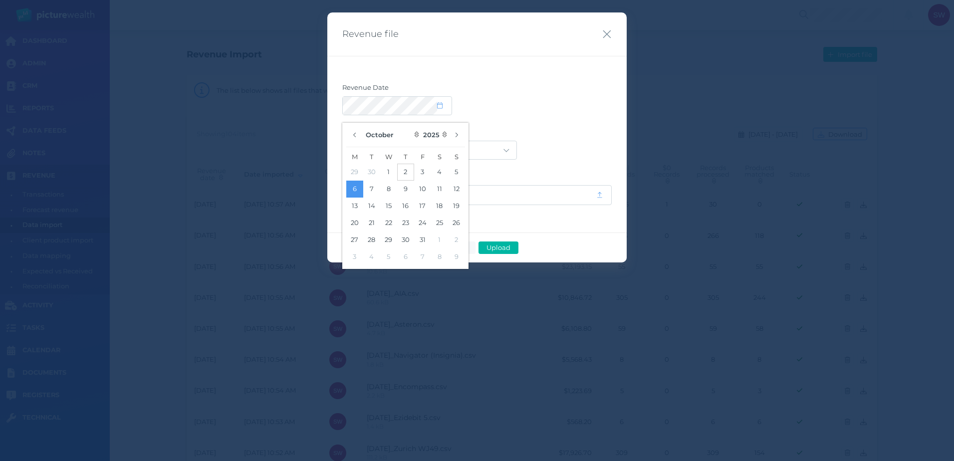
click at [402, 169] on button "2" at bounding box center [405, 172] width 17 height 17
click at [564, 107] on div at bounding box center [476, 105] width 269 height 19
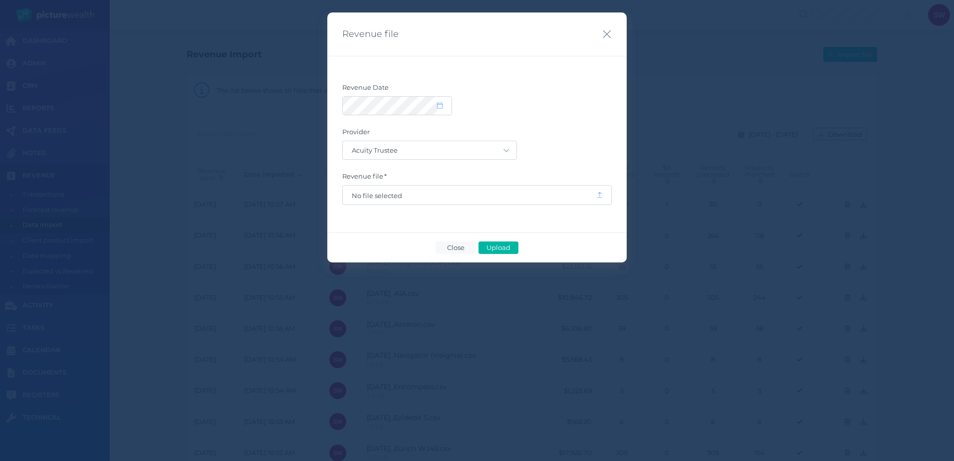
click at [494, 161] on form "Revenue Date Provider Acuity Trustee AIA Australia AMG Super AMP ASGARD Asteron…" at bounding box center [476, 144] width 269 height 122
click at [508, 154] on select "Acuity Trustee AIA Australia AMG Super AMP ASGARD Asteron Life Australian Retir…" at bounding box center [430, 150] width 174 height 18
select select "19"
click at [343, 141] on select "Acuity Trustee AIA Australia AMG Super AMP ASGARD Asteron Life Australian Retir…" at bounding box center [430, 150] width 174 height 18
click at [410, 188] on span "No file selected" at bounding box center [469, 195] width 253 height 19
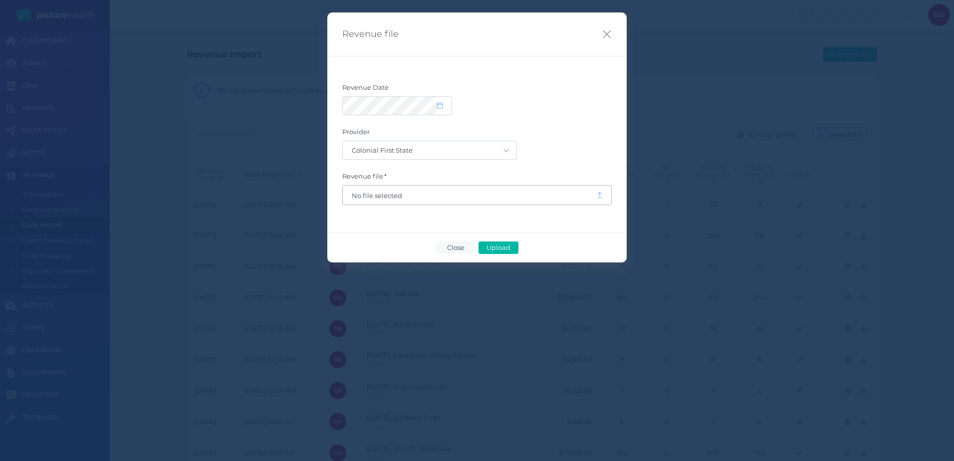
click at [412, 196] on span "No file selected" at bounding box center [469, 196] width 235 height 8
click at [492, 246] on span "Upload" at bounding box center [498, 247] width 32 height 8
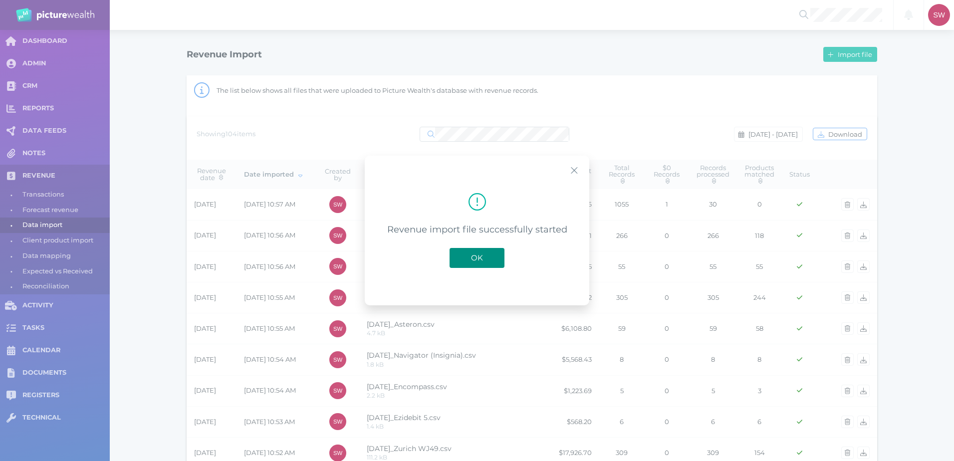
click at [488, 261] on button "OK" at bounding box center [476, 258] width 55 height 20
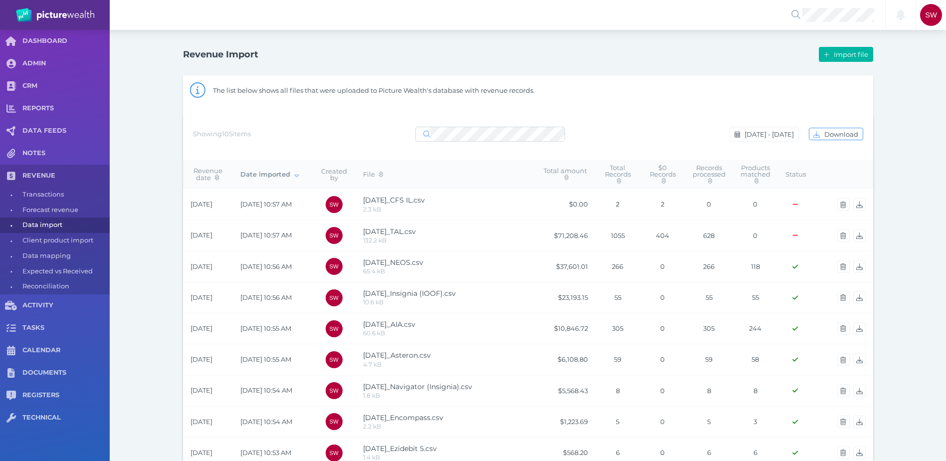
click at [796, 267] on icon "Success" at bounding box center [795, 266] width 5 height 6
click at [844, 205] on icon "button" at bounding box center [843, 205] width 5 height 6
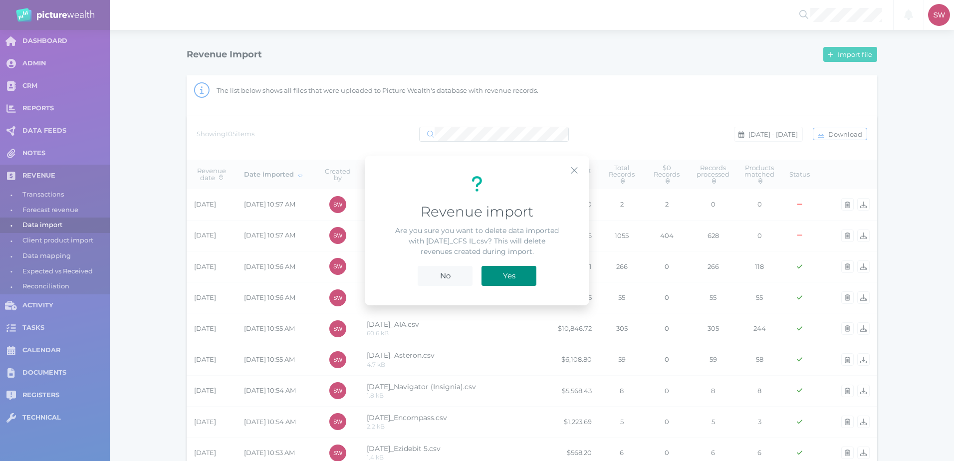
click at [512, 275] on span "Yes" at bounding box center [509, 275] width 22 height 9
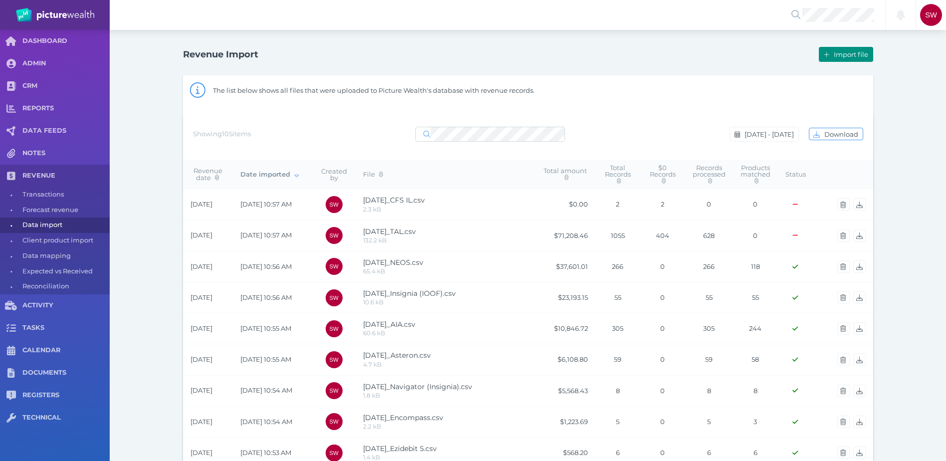
click at [831, 55] on span "button" at bounding box center [826, 54] width 12 height 8
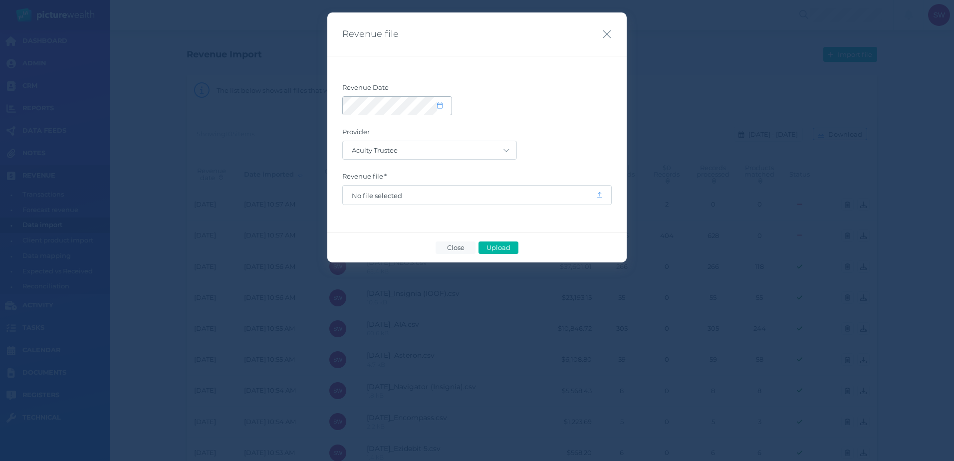
click at [445, 106] on span at bounding box center [444, 106] width 14 height 8
select select "9"
select select "2025"
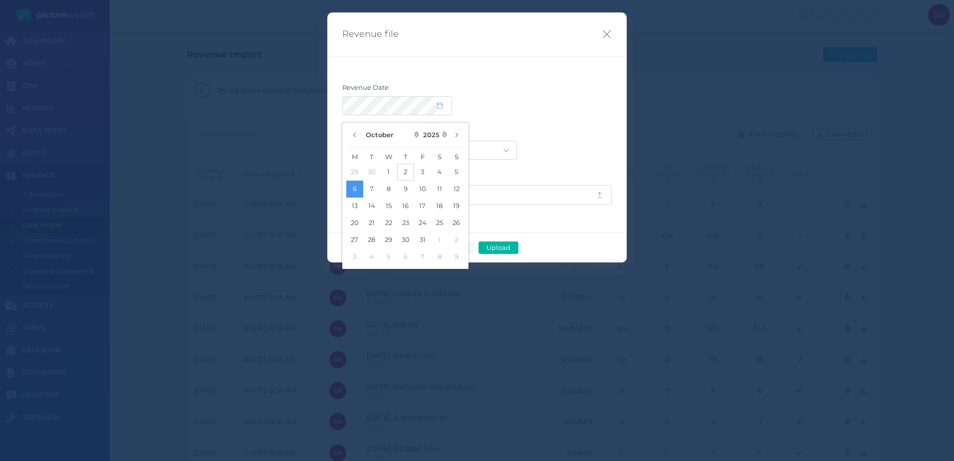
click at [404, 172] on button "2" at bounding box center [405, 172] width 17 height 17
click at [611, 111] on div "Revenue Date Provider Acuity Trustee AIA Australia AMG Super AMP ASGARD Asteron…" at bounding box center [476, 144] width 299 height 177
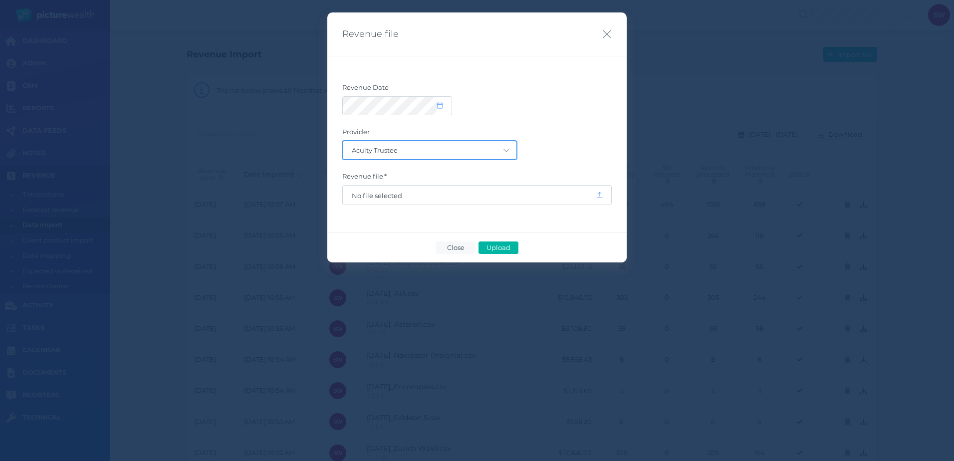
click at [496, 153] on select "Acuity Trustee AIA Australia AMG Super AMP ASGARD Asteron Life Australian Retir…" at bounding box center [430, 150] width 174 height 18
select select "19"
click at [343, 141] on select "Acuity Trustee AIA Australia AMG Super AMP ASGARD Asteron Life Australian Retir…" at bounding box center [430, 150] width 174 height 18
click at [421, 195] on span "No file selected" at bounding box center [469, 196] width 235 height 8
click at [499, 243] on span "Upload" at bounding box center [498, 247] width 32 height 8
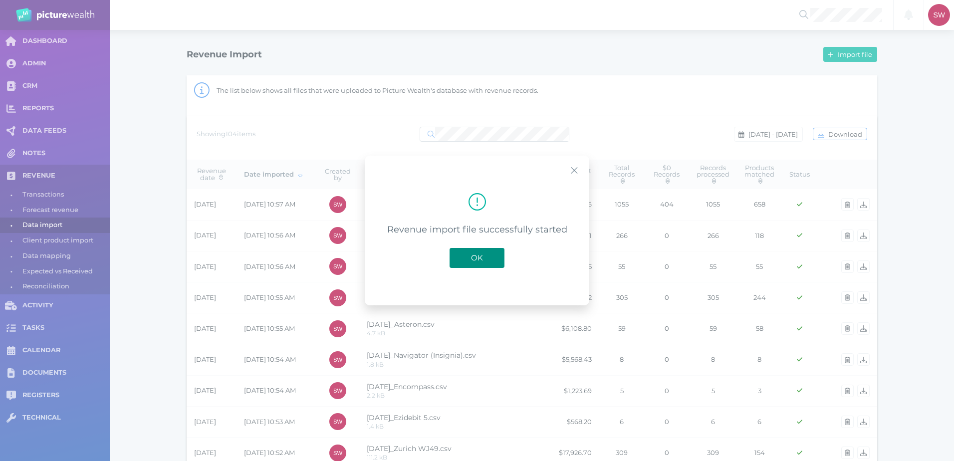
click at [488, 256] on button "OK" at bounding box center [476, 258] width 55 height 20
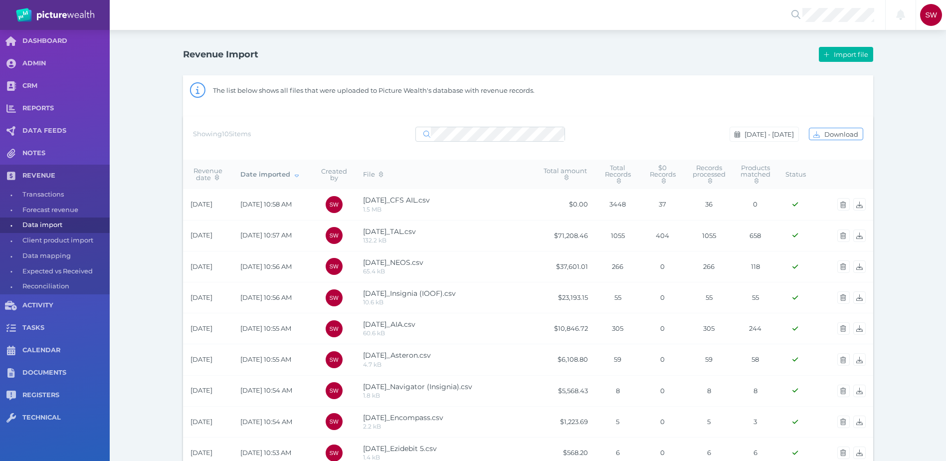
click at [833, 53] on span "Import file" at bounding box center [852, 54] width 41 height 8
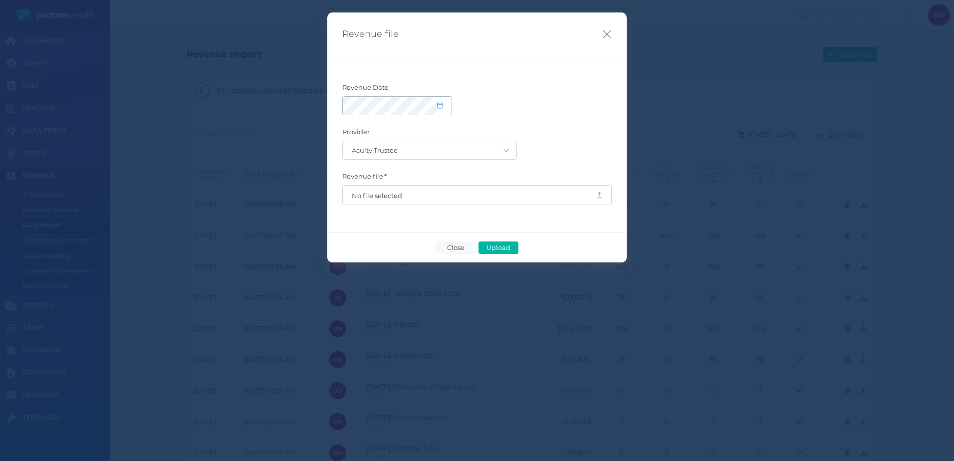
click at [441, 104] on icon at bounding box center [439, 105] width 5 height 6
select select "9"
select select "2025"
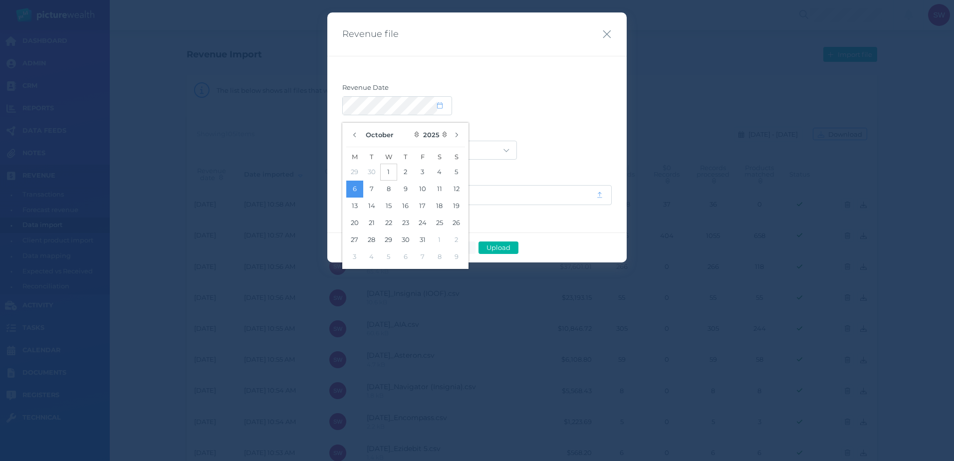
click at [391, 172] on button "1" at bounding box center [388, 172] width 17 height 17
click at [523, 123] on form "Revenue Date Provider Acuity Trustee AIA Australia AMG Super AMP ASGARD Asteron…" at bounding box center [476, 144] width 269 height 122
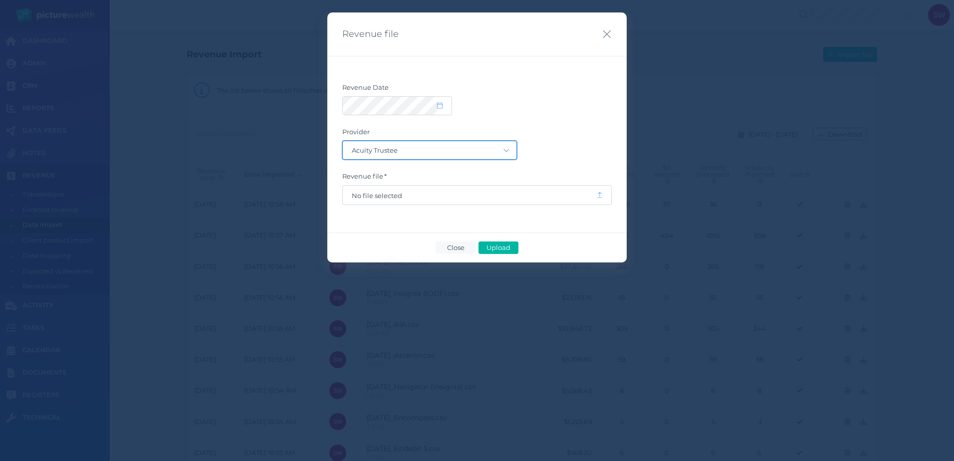
click at [488, 147] on select "Acuity Trustee AIA Australia AMG Super AMP ASGARD Asteron Life Australian Retir…" at bounding box center [430, 150] width 174 height 18
select select "64"
click at [343, 141] on select "Acuity Trustee AIA Australia AMG Super AMP ASGARD Asteron Life Australian Retir…" at bounding box center [430, 150] width 174 height 18
click at [429, 195] on span "No file selected" at bounding box center [469, 196] width 235 height 8
click at [502, 247] on span "Upload" at bounding box center [498, 247] width 32 height 8
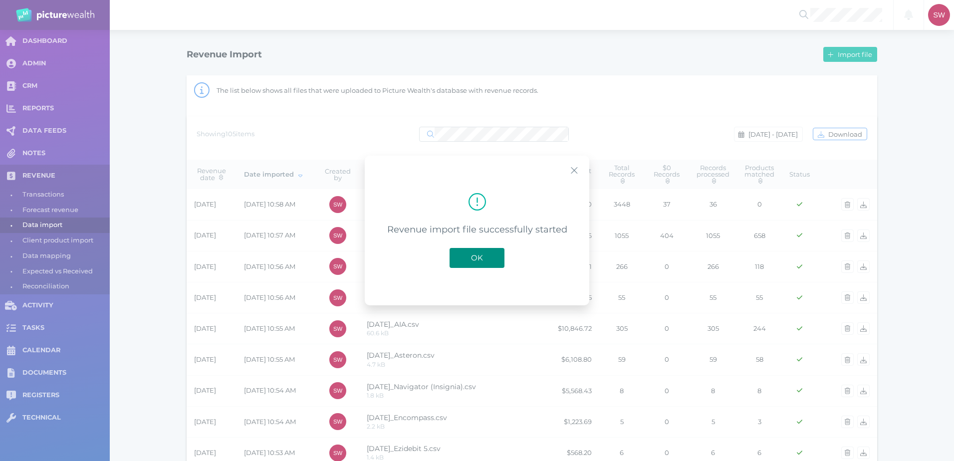
click at [479, 253] on span "OK" at bounding box center [477, 257] width 22 height 9
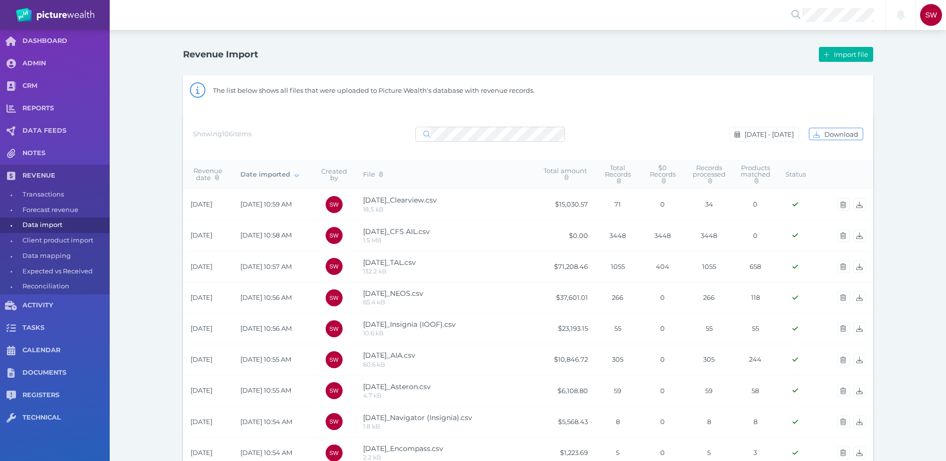
click at [847, 56] on span "Import file" at bounding box center [852, 54] width 41 height 8
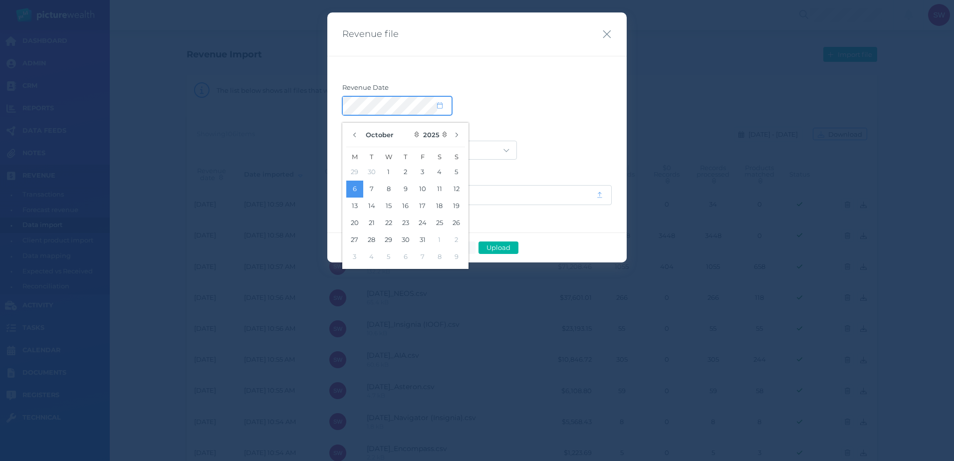
click at [438, 103] on div at bounding box center [397, 106] width 109 height 18
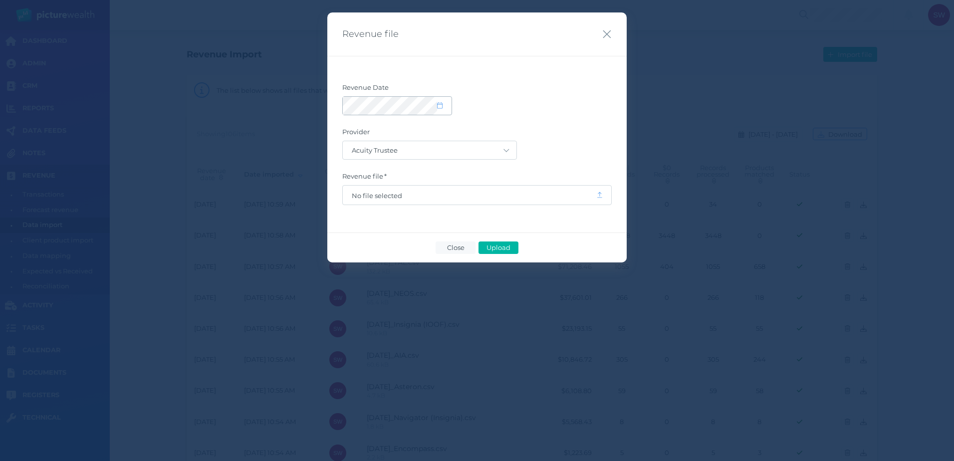
click at [439, 110] on span at bounding box center [444, 106] width 14 height 8
select select "9"
select select "2025"
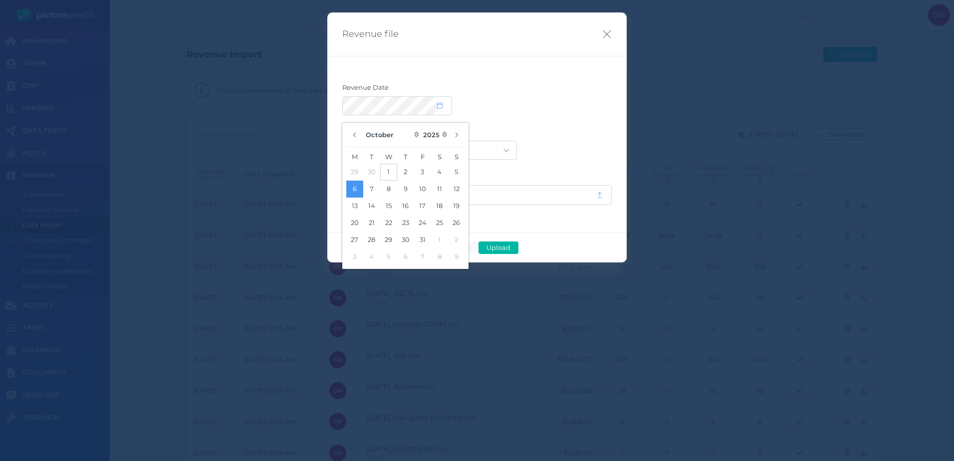
click at [395, 172] on button "1" at bounding box center [388, 172] width 17 height 17
drag, startPoint x: 604, startPoint y: 118, endPoint x: 544, endPoint y: 128, distance: 60.7
click at [601, 118] on form "Revenue Date Provider Acuity Trustee AIA Australia AMG Super AMP ASGARD Asteron…" at bounding box center [476, 144] width 269 height 122
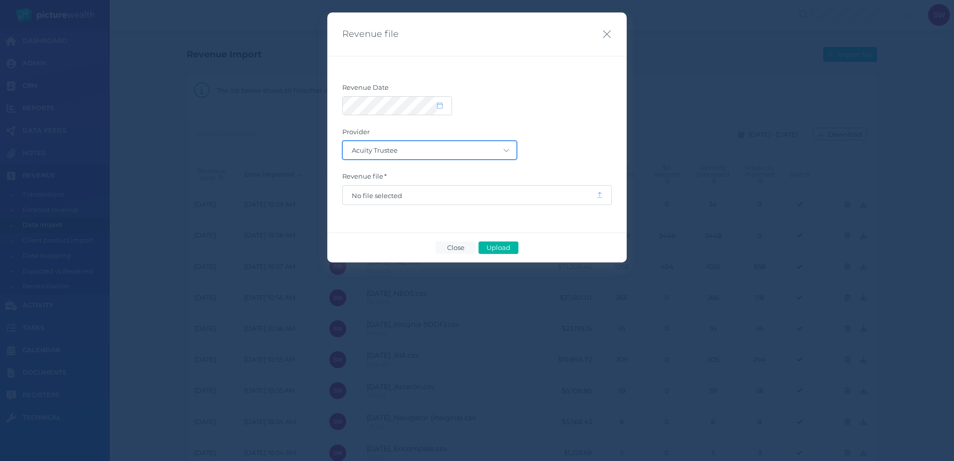
click at [476, 148] on select "Acuity Trustee AIA Australia AMG Super AMP ASGARD Asteron Life Australian Retir…" at bounding box center [430, 150] width 174 height 18
select select "7"
click at [343, 141] on select "Acuity Trustee AIA Australia AMG Super AMP ASGARD Asteron Life Australian Retir…" at bounding box center [430, 150] width 174 height 18
click at [429, 200] on span "No file selected" at bounding box center [469, 195] width 253 height 19
click at [427, 192] on span "No file selected" at bounding box center [469, 196] width 235 height 8
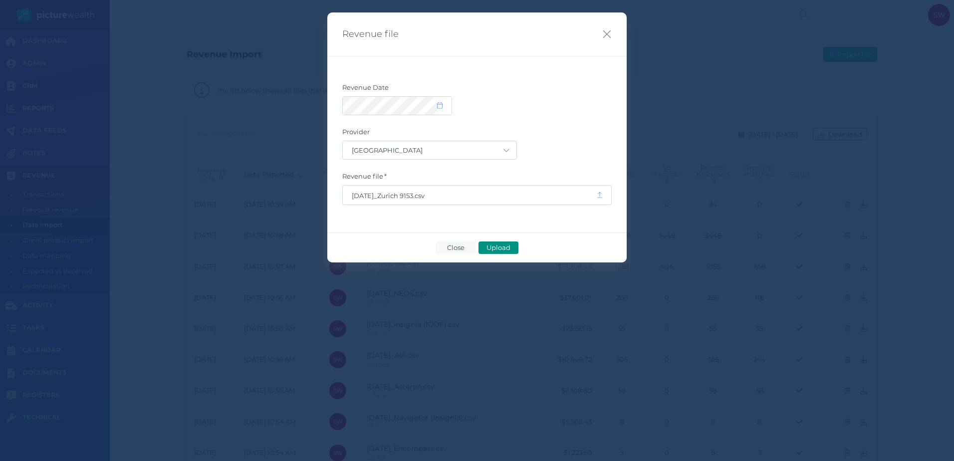
click at [501, 246] on span "Upload" at bounding box center [498, 247] width 32 height 8
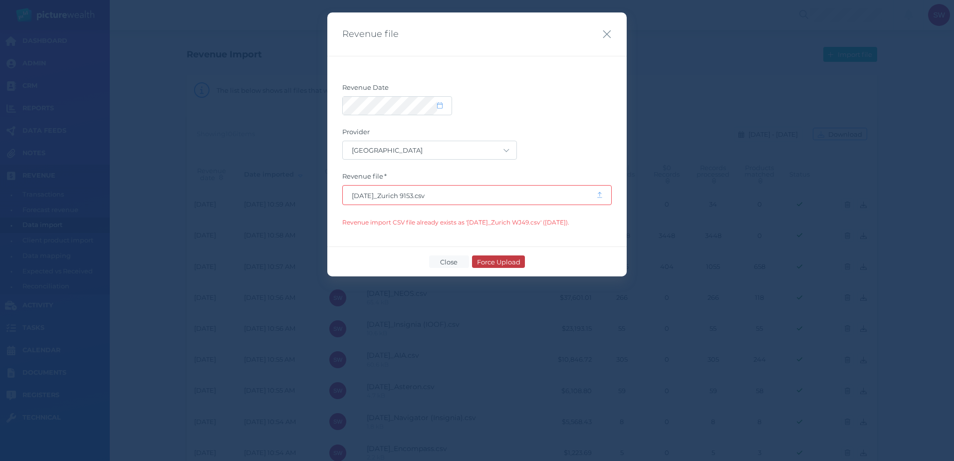
click at [458, 261] on span "Close" at bounding box center [449, 262] width 26 height 8
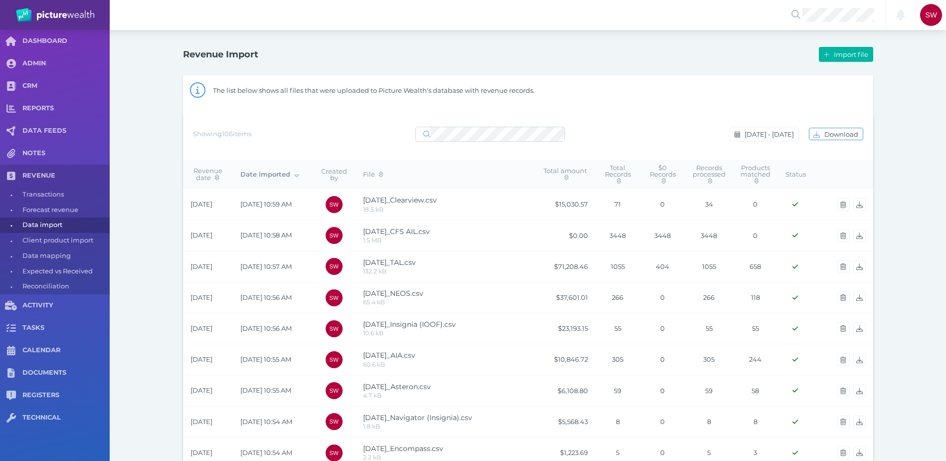
click at [851, 49] on button "Import file" at bounding box center [846, 54] width 54 height 15
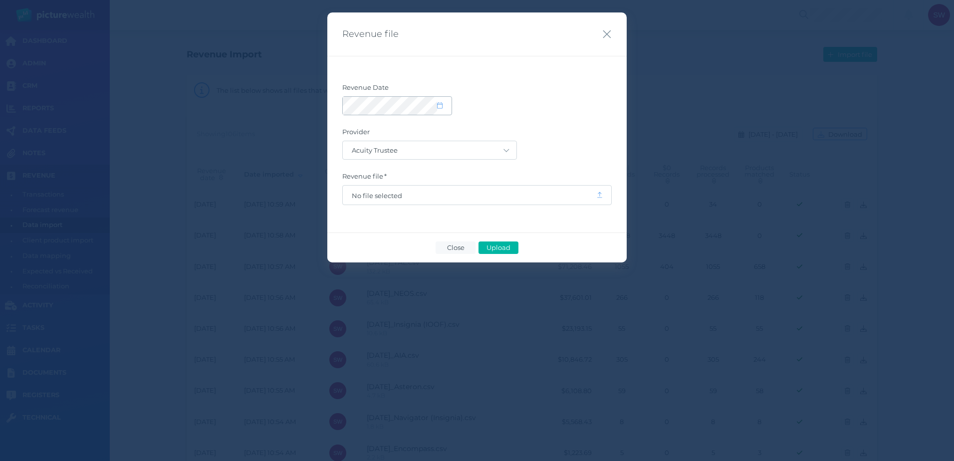
click at [437, 108] on icon at bounding box center [439, 105] width 5 height 6
select select "9"
select select "2025"
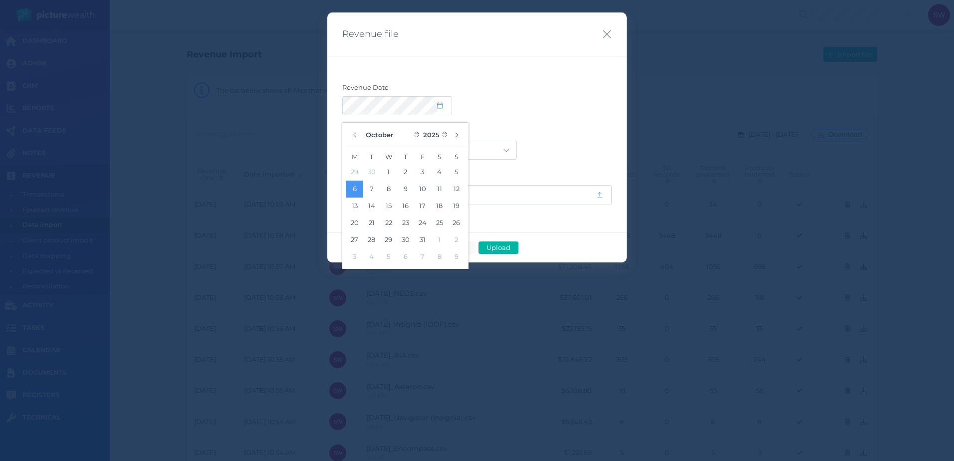
drag, startPoint x: 385, startPoint y: 168, endPoint x: 466, endPoint y: 154, distance: 83.1
click at [385, 169] on button "1" at bounding box center [388, 172] width 17 height 17
drag, startPoint x: 526, startPoint y: 131, endPoint x: 518, endPoint y: 136, distance: 9.7
click at [525, 131] on label "Provider" at bounding box center [476, 134] width 269 height 13
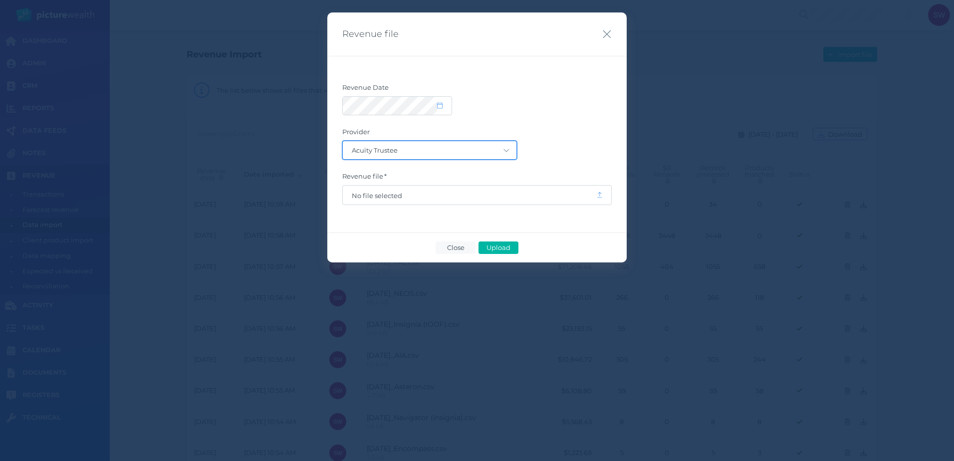
click at [502, 158] on select "Acuity Trustee AIA Australia AMG Super AMP ASGARD Asteron Life Australian Retir…" at bounding box center [430, 150] width 174 height 18
select select "7"
click at [343, 141] on select "Acuity Trustee AIA Australia AMG Super AMP ASGARD Asteron Life Australian Retir…" at bounding box center [430, 150] width 174 height 18
click at [394, 192] on span "No file selected" at bounding box center [469, 196] width 235 height 8
click at [495, 245] on span "Upload" at bounding box center [498, 247] width 32 height 8
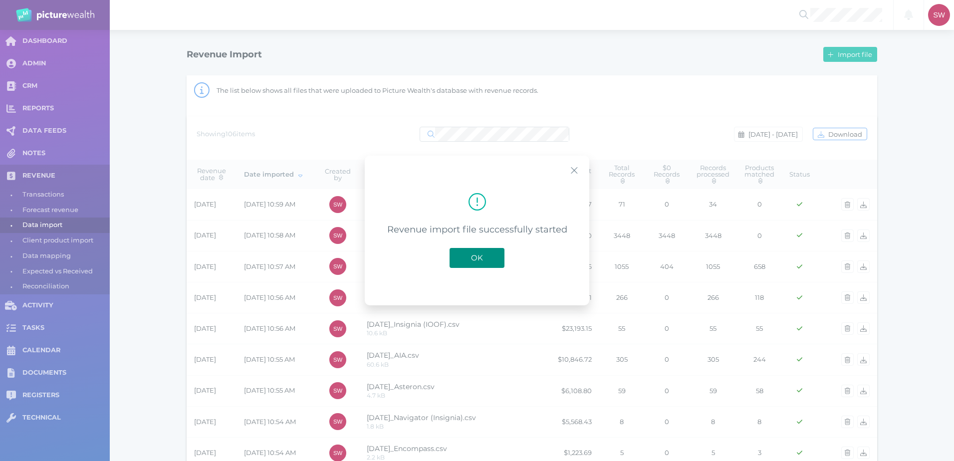
click at [475, 252] on button "OK" at bounding box center [476, 258] width 55 height 20
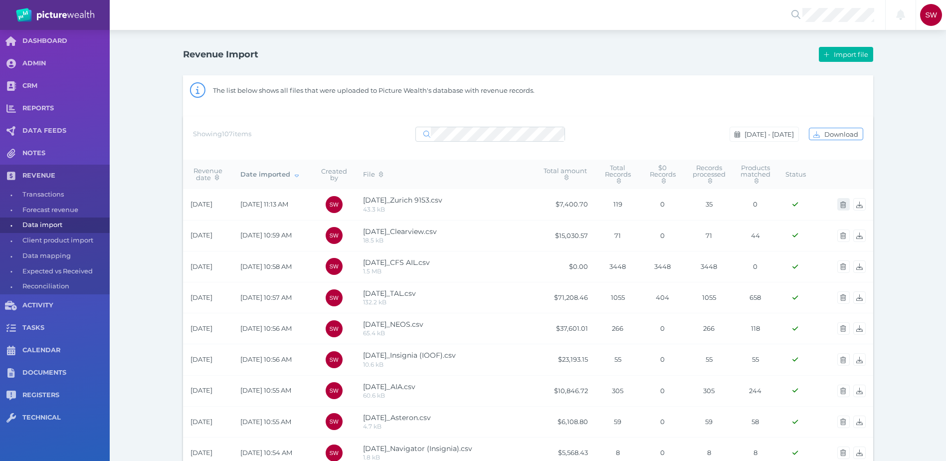
click at [842, 208] on span "button" at bounding box center [844, 205] width 14 height 8
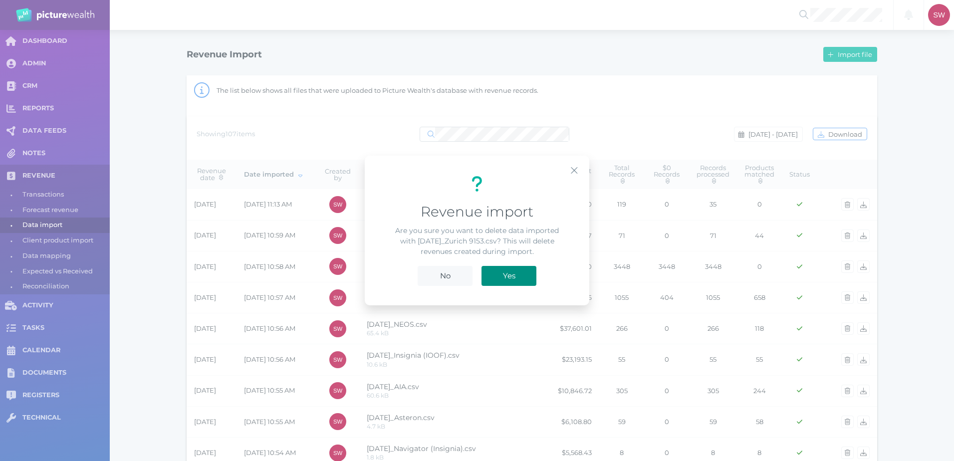
click at [529, 279] on button "Yes" at bounding box center [508, 276] width 55 height 20
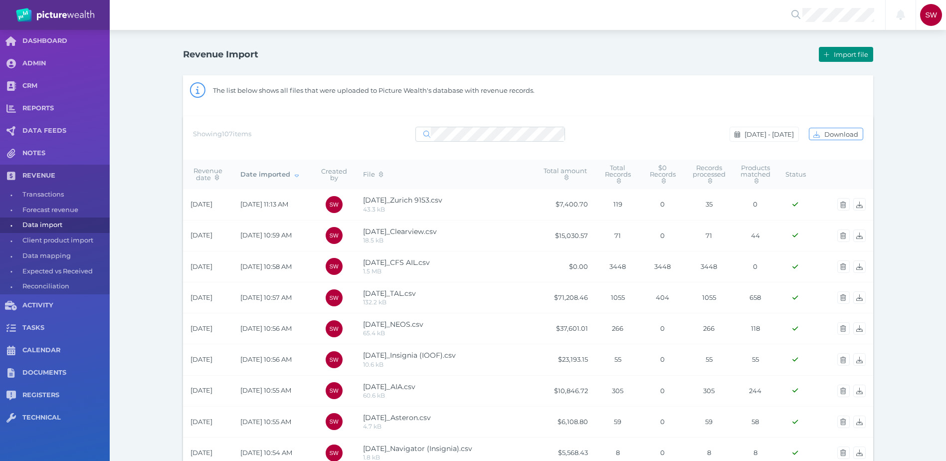
click at [854, 53] on span "Import file" at bounding box center [852, 54] width 41 height 8
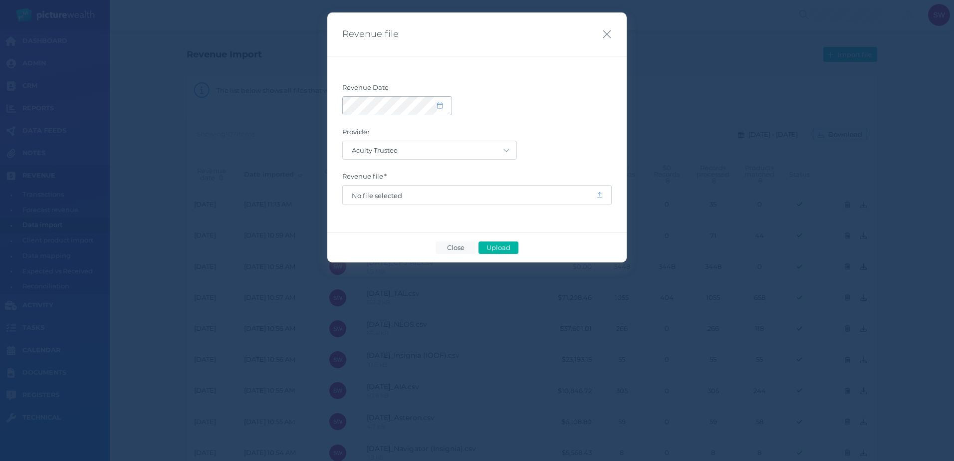
click at [442, 110] on div at bounding box center [397, 106] width 109 height 18
click at [442, 105] on span at bounding box center [444, 106] width 14 height 8
select select "9"
select select "2025"
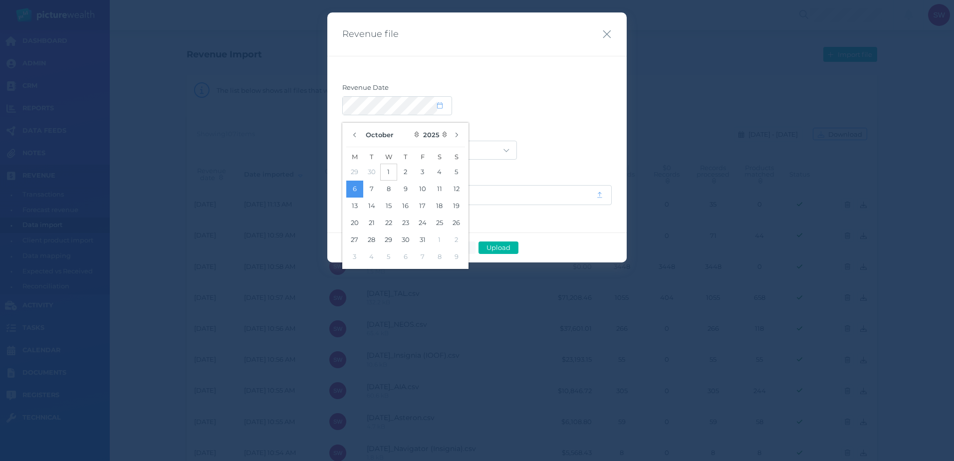
click at [395, 174] on button "1" at bounding box center [388, 172] width 17 height 17
click at [571, 110] on div at bounding box center [476, 105] width 269 height 19
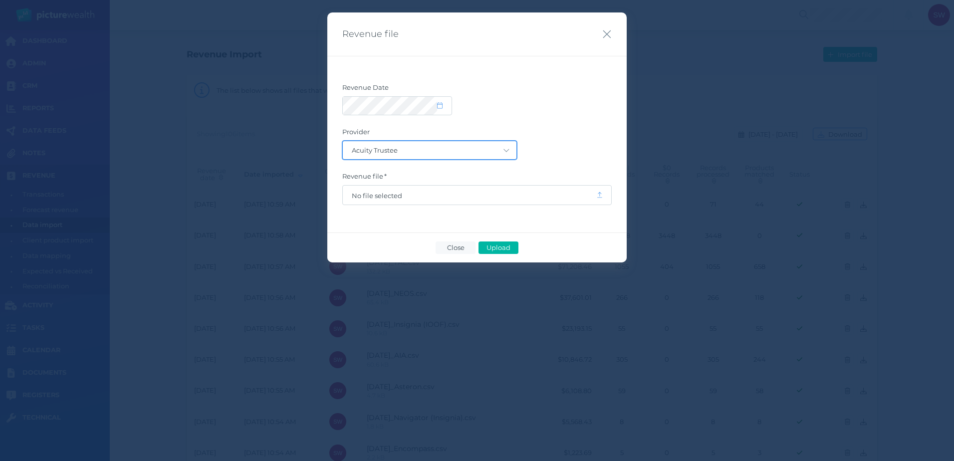
click at [510, 150] on select "Acuity Trustee AIA Australia AMG Super AMP ASGARD Asteron Life Australian Retir…" at bounding box center [430, 150] width 174 height 18
select select "7"
click at [343, 141] on select "Acuity Trustee AIA Australia AMG Super AMP ASGARD Asteron Life Australian Retir…" at bounding box center [430, 150] width 174 height 18
click at [468, 197] on span "No file selected" at bounding box center [469, 196] width 235 height 8
click at [491, 246] on span "Upload" at bounding box center [498, 247] width 32 height 8
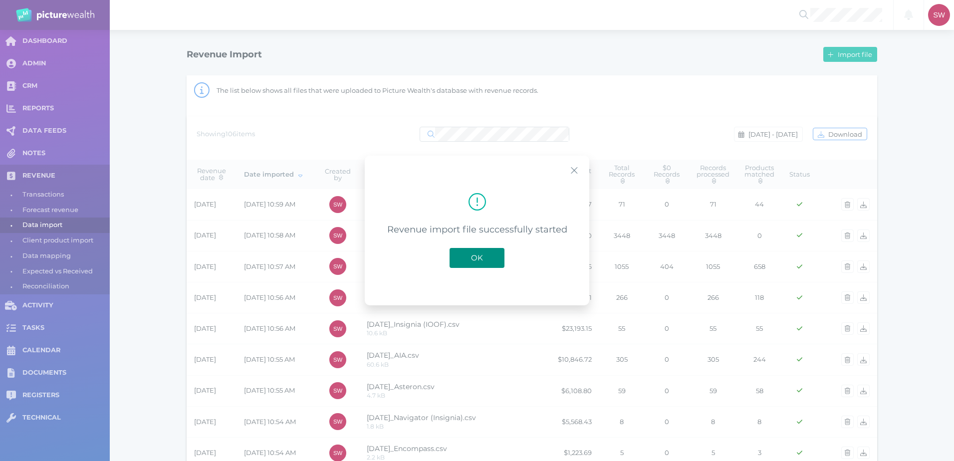
click at [493, 255] on button "OK" at bounding box center [476, 258] width 55 height 20
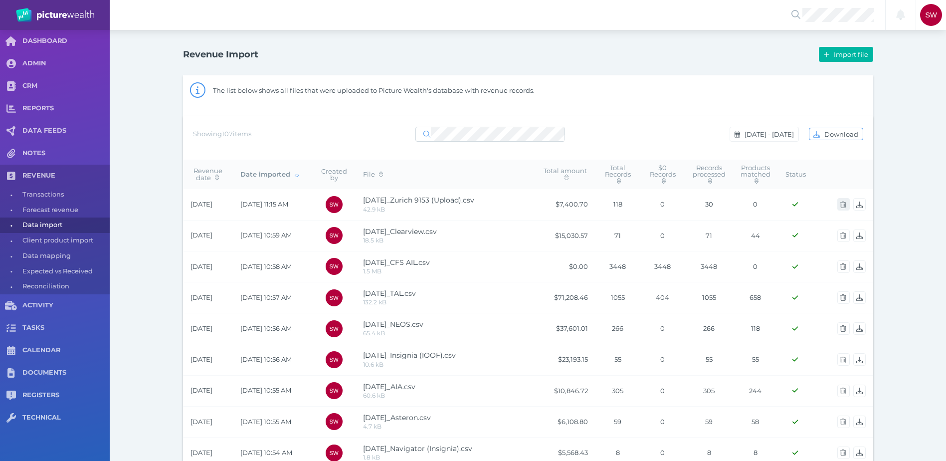
click at [843, 207] on icon "button" at bounding box center [843, 205] width 5 height 6
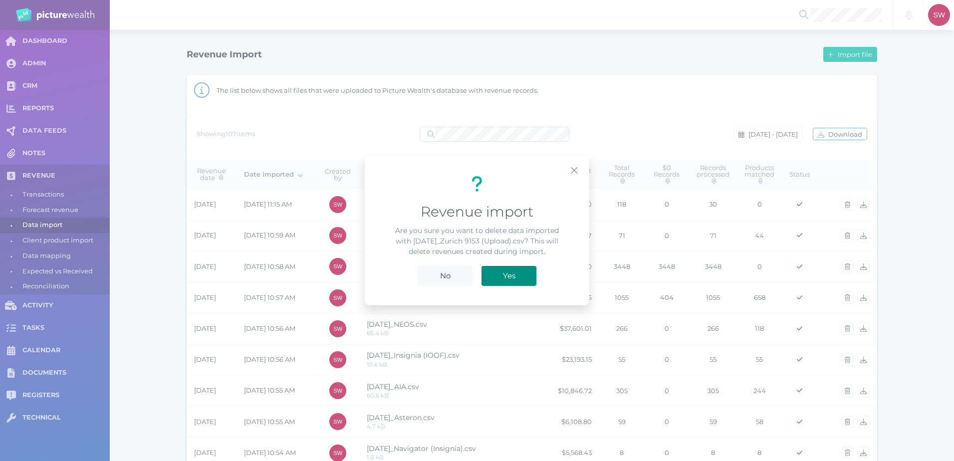
click at [524, 269] on button "Yes" at bounding box center [508, 276] width 55 height 20
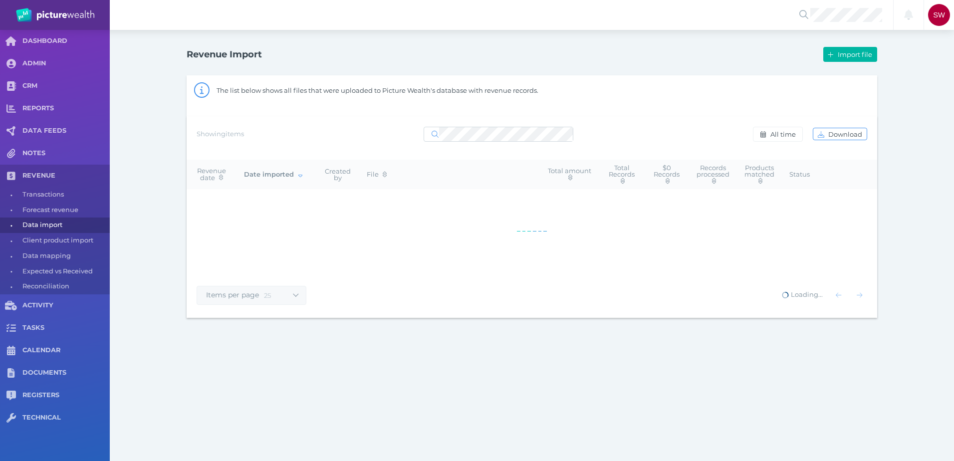
select select "25"
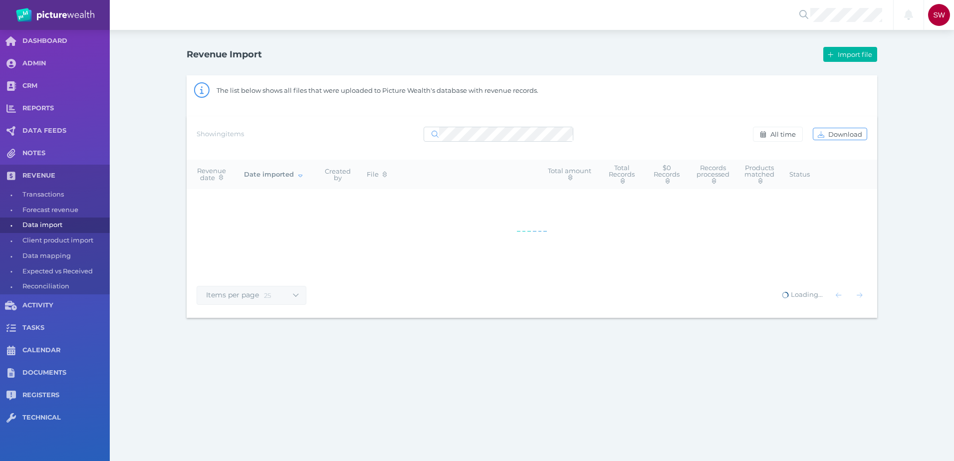
select select "25"
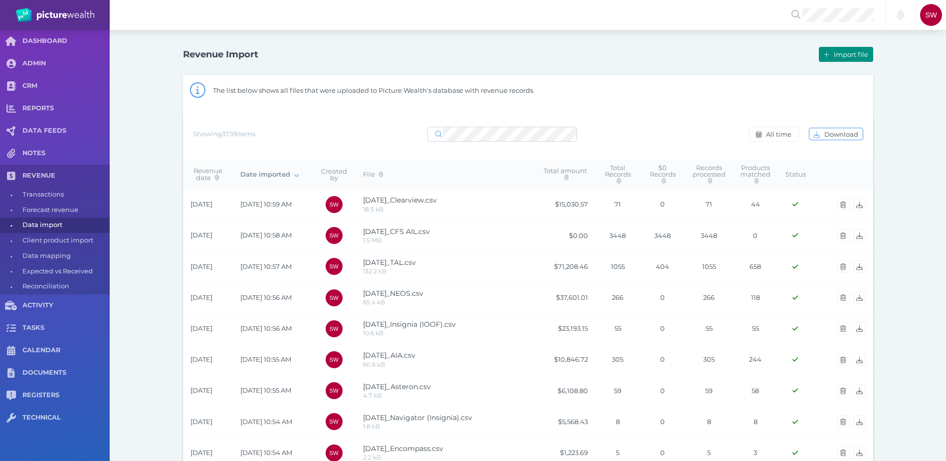
click at [843, 58] on button "Import file" at bounding box center [846, 54] width 54 height 15
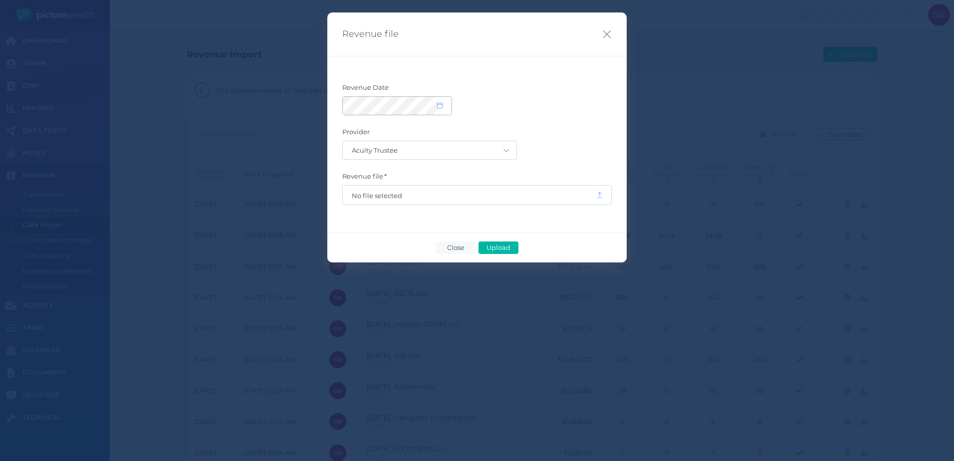
click at [440, 105] on span at bounding box center [444, 106] width 14 height 8
select select "9"
select select "2025"
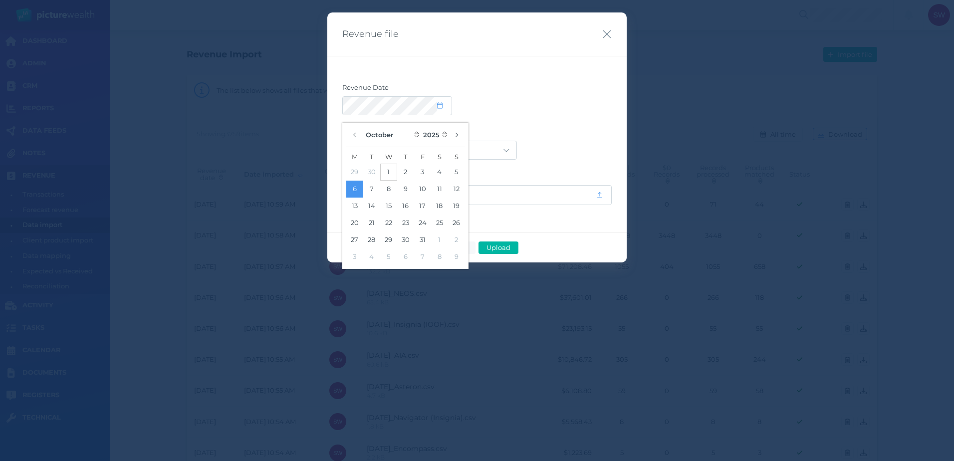
click at [387, 170] on button "1" at bounding box center [388, 172] width 17 height 17
drag, startPoint x: 542, startPoint y: 128, endPoint x: 514, endPoint y: 148, distance: 34.5
click at [541, 129] on label "Provider" at bounding box center [476, 134] width 269 height 13
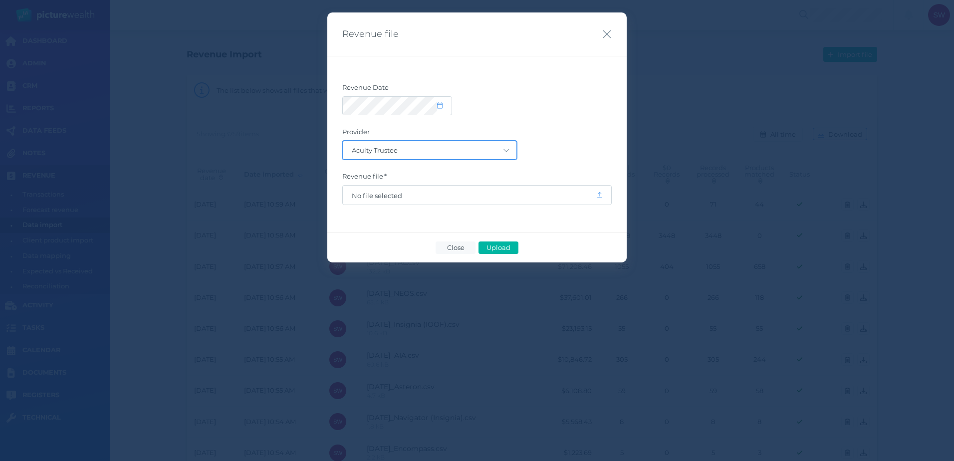
click at [512, 149] on select "Acuity Trustee AIA Australia AMG Super AMP ASGARD Asteron Life Australian Retir…" at bounding box center [430, 150] width 174 height 18
select select "7"
click at [343, 141] on select "Acuity Trustee AIA Australia AMG Super AMP ASGARD Asteron Life Australian Retir…" at bounding box center [430, 150] width 174 height 18
click at [391, 193] on span "No file selected" at bounding box center [469, 196] width 235 height 8
click at [512, 245] on span "Upload" at bounding box center [498, 247] width 32 height 8
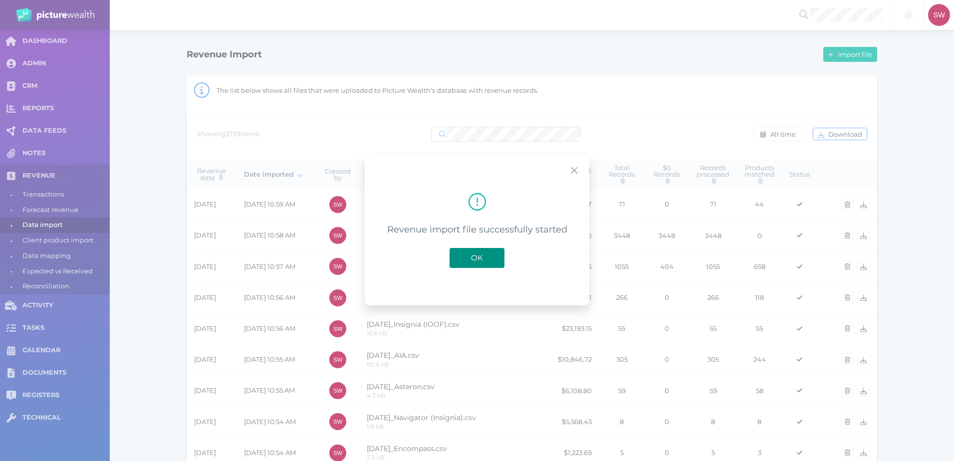
click at [481, 252] on button "OK" at bounding box center [476, 258] width 55 height 20
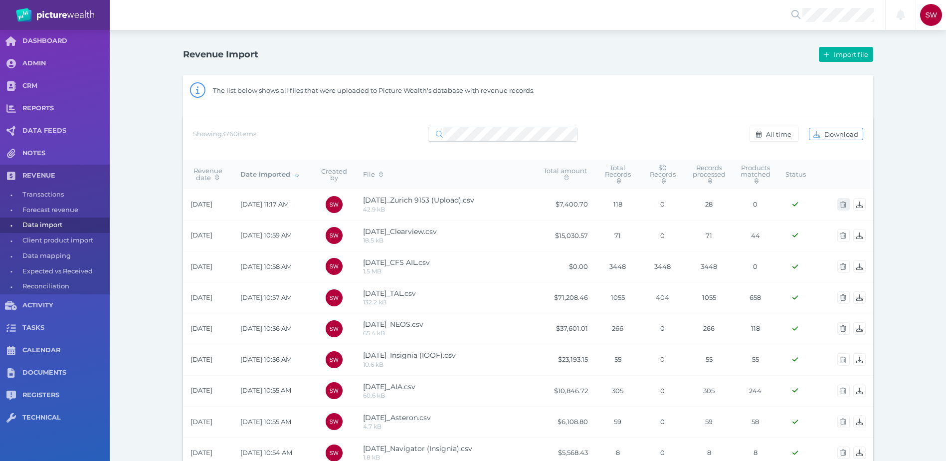
click at [842, 208] on span "button" at bounding box center [844, 205] width 14 height 8
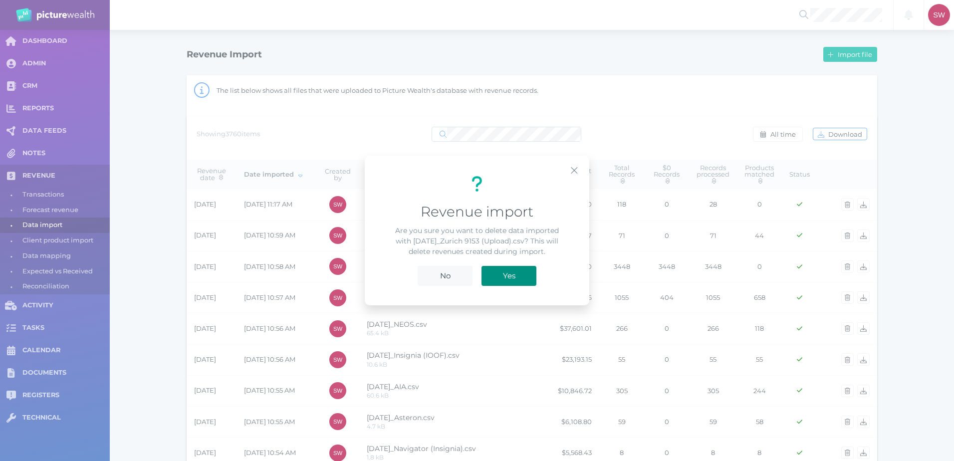
click at [527, 276] on button "Yes" at bounding box center [508, 276] width 55 height 20
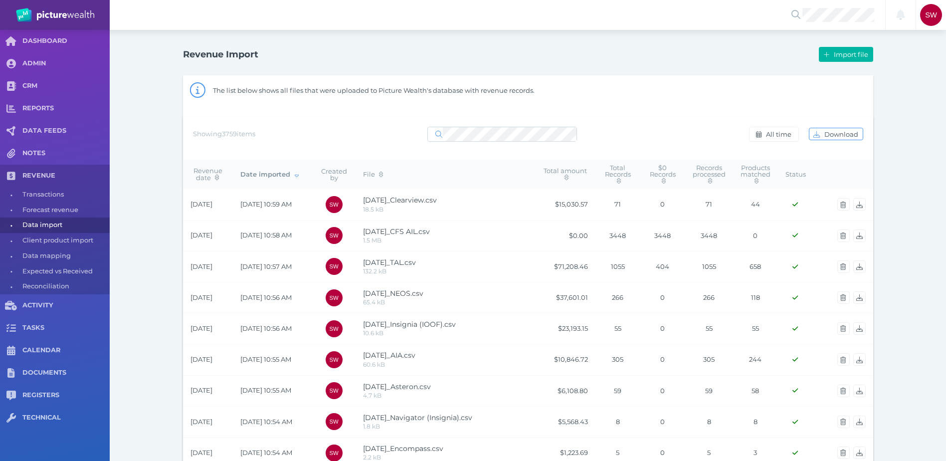
click at [827, 53] on icon "button" at bounding box center [826, 54] width 5 height 6
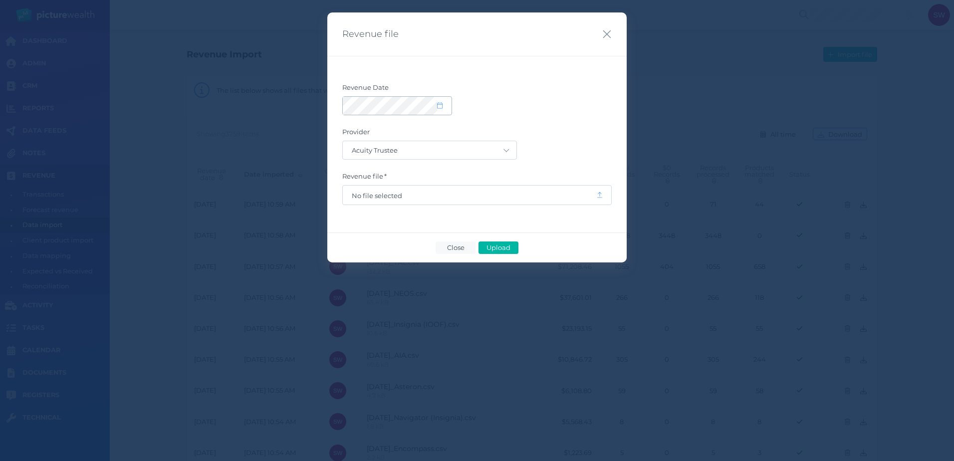
click at [442, 104] on icon at bounding box center [439, 105] width 5 height 6
select select "9"
select select "2025"
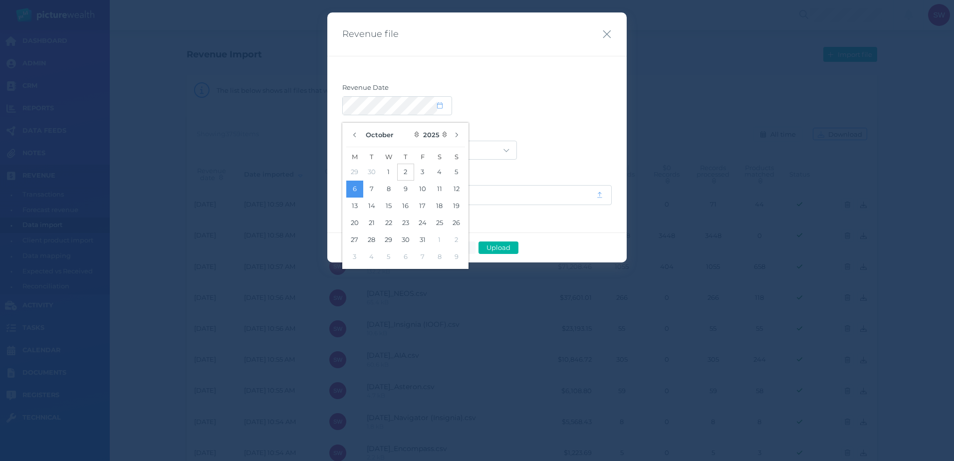
click at [407, 170] on button "2" at bounding box center [405, 172] width 17 height 17
click at [571, 112] on div at bounding box center [476, 105] width 269 height 19
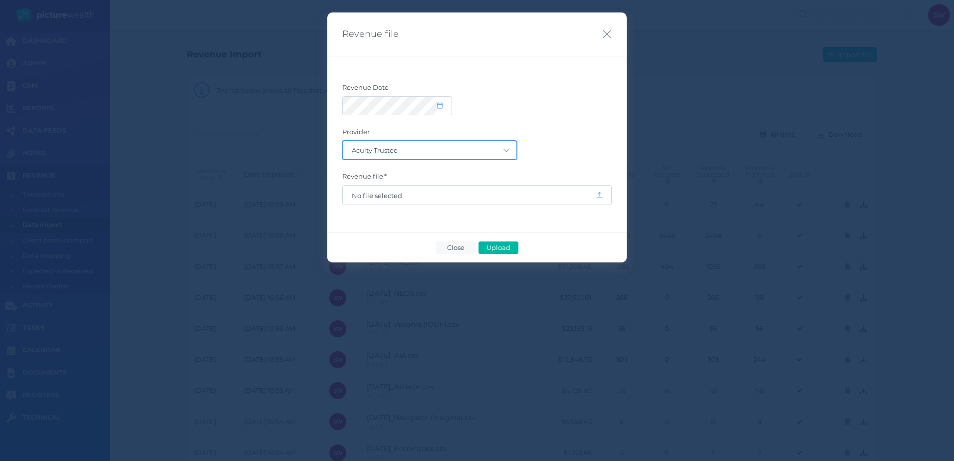
click at [502, 148] on select "Acuity Trustee AIA Australia AMG Super AMP ASGARD Asteron Life Australian Retir…" at bounding box center [430, 150] width 174 height 18
select select "77"
click at [343, 141] on select "Acuity Trustee AIA Australia AMG Super AMP ASGARD Asteron Life Australian Retir…" at bounding box center [430, 150] width 174 height 18
click at [410, 195] on span "No file selected" at bounding box center [469, 196] width 235 height 8
click at [498, 246] on span "Upload" at bounding box center [498, 247] width 32 height 8
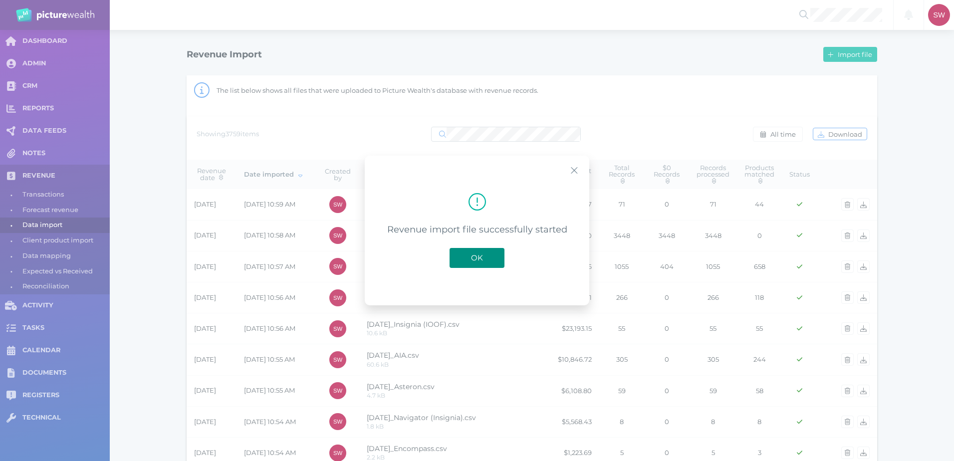
click at [477, 257] on span "OK" at bounding box center [477, 257] width 22 height 9
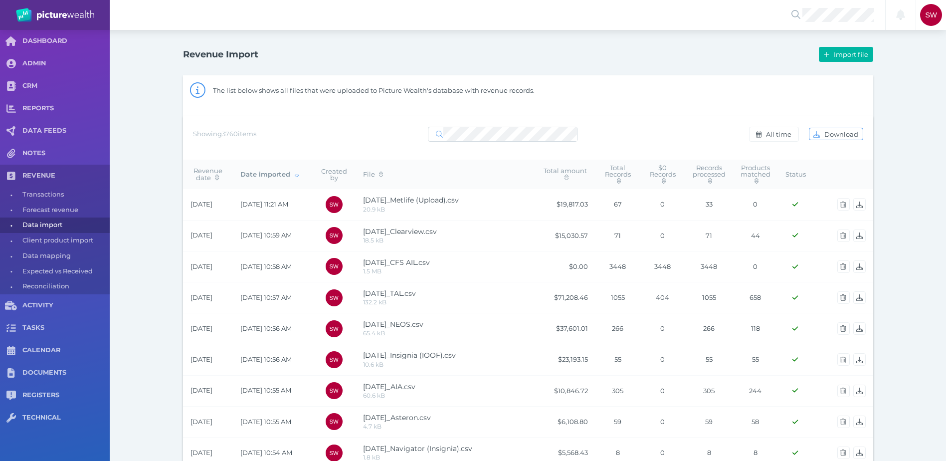
click at [843, 268] on icon "button" at bounding box center [843, 266] width 5 height 6
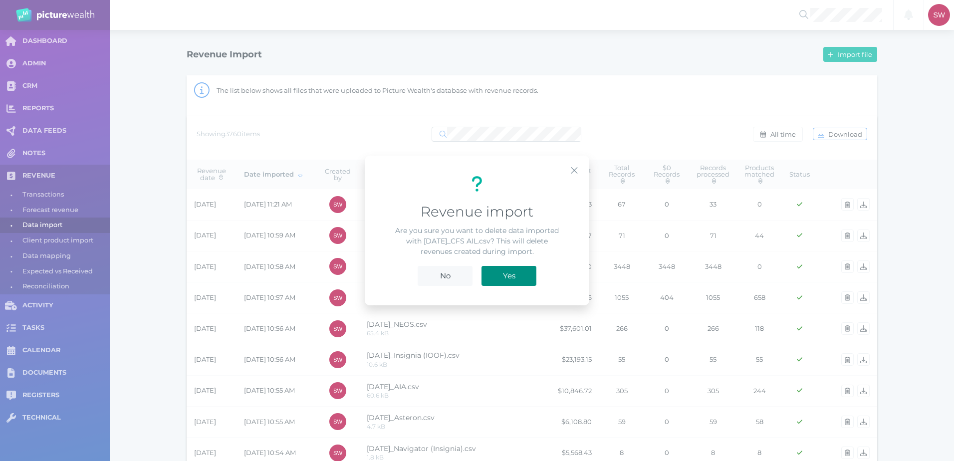
click at [529, 278] on button "Yes" at bounding box center [508, 276] width 55 height 20
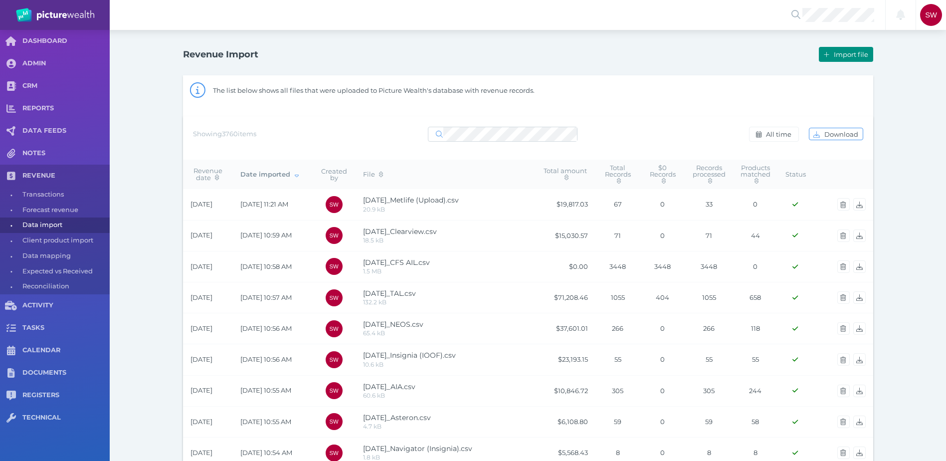
click at [841, 52] on span "Import file" at bounding box center [852, 54] width 41 height 8
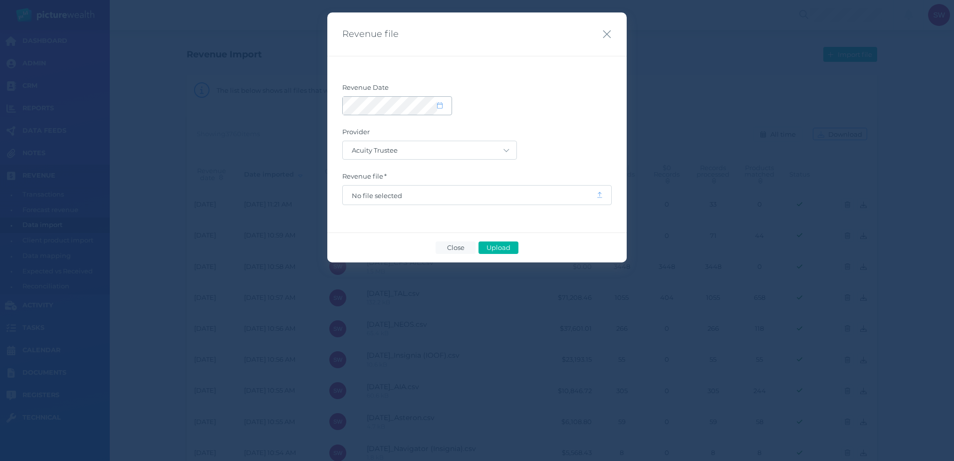
click at [443, 107] on span at bounding box center [444, 106] width 14 height 8
select select "9"
select select "2025"
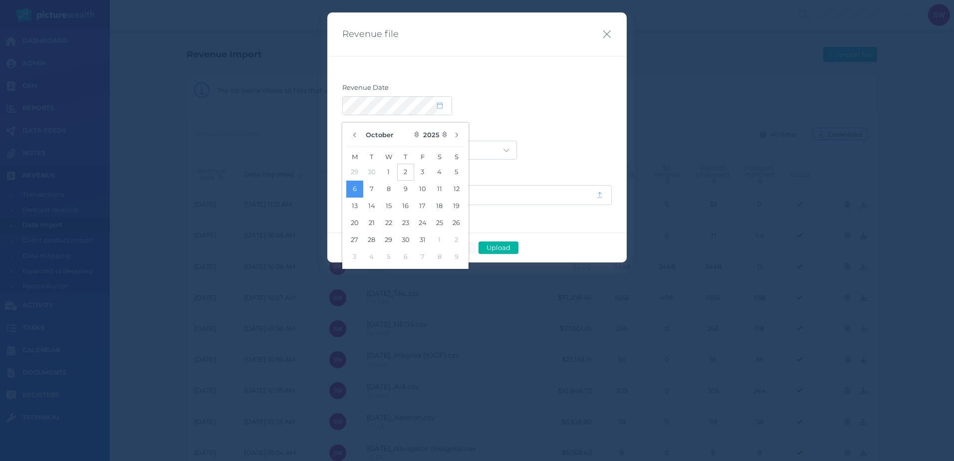
click at [402, 173] on button "2" at bounding box center [405, 172] width 17 height 17
click at [495, 97] on div at bounding box center [476, 105] width 269 height 19
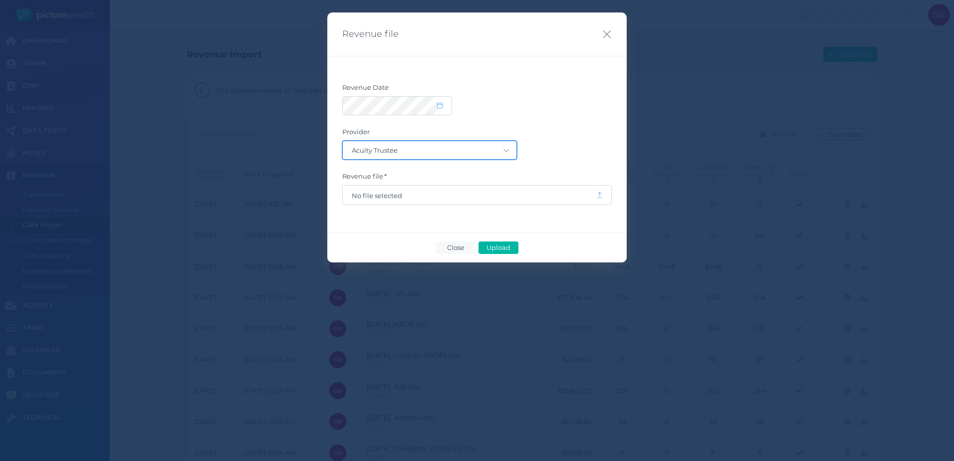
click at [477, 155] on select "Acuity Trustee AIA Australia AMG Super AMP ASGARD Asteron Life Australian Retir…" at bounding box center [430, 150] width 174 height 18
select select "19"
click at [343, 141] on select "Acuity Trustee AIA Australia AMG Super AMP ASGARD Asteron Life Australian Retir…" at bounding box center [430, 150] width 174 height 18
click at [404, 194] on span "No file selected" at bounding box center [469, 196] width 235 height 8
click at [500, 253] on button "Upload" at bounding box center [498, 247] width 40 height 12
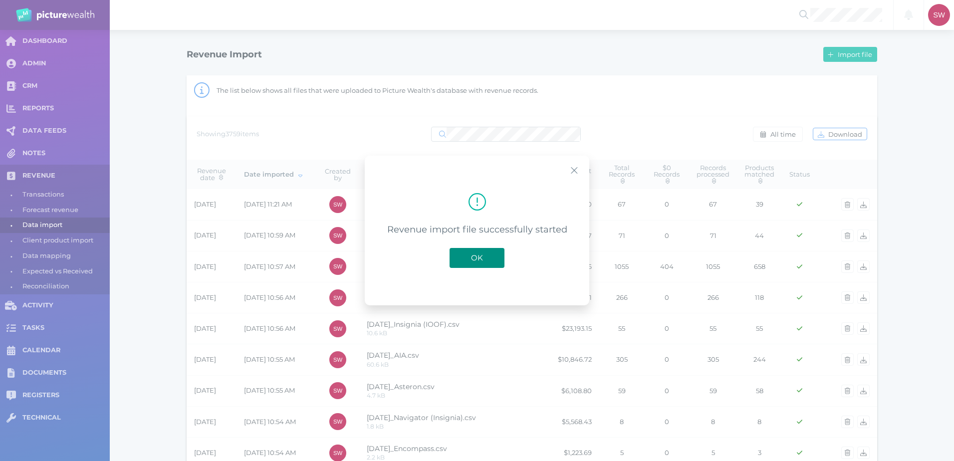
click at [497, 260] on button "OK" at bounding box center [476, 258] width 55 height 20
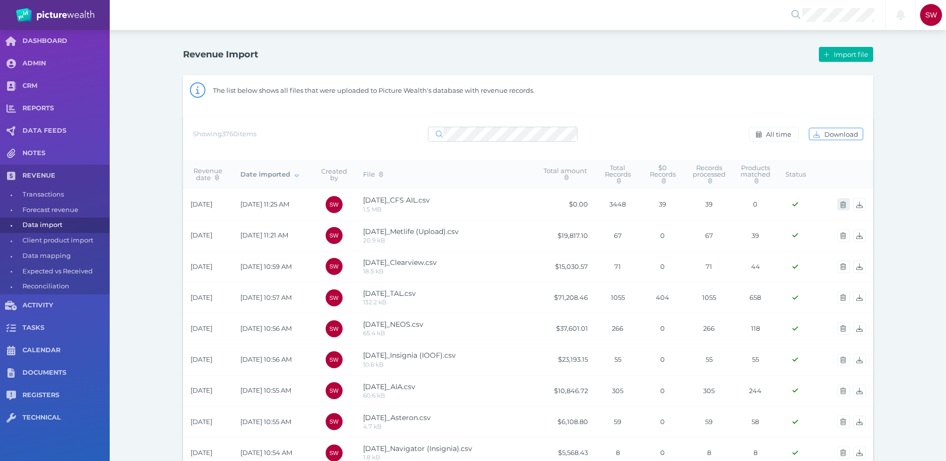
click at [840, 202] on span "button" at bounding box center [844, 205] width 14 height 8
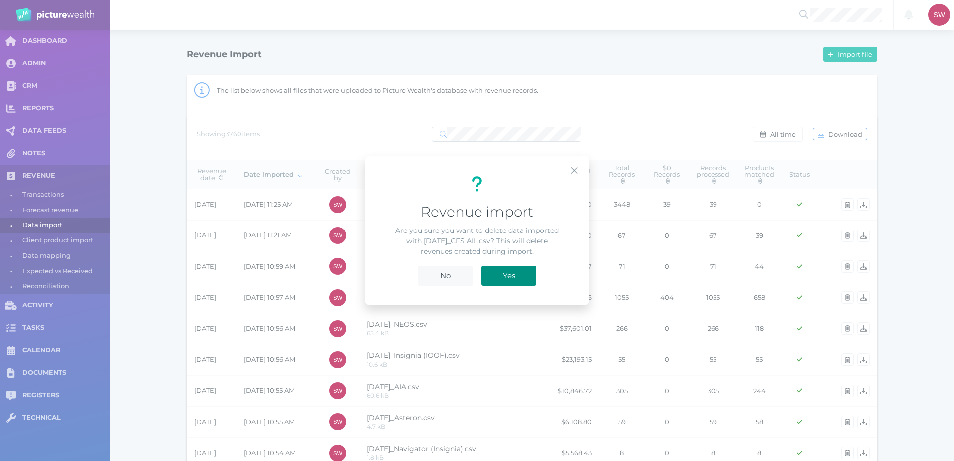
click at [503, 277] on span "Yes" at bounding box center [509, 275] width 22 height 9
